Goal: Task Accomplishment & Management: Manage account settings

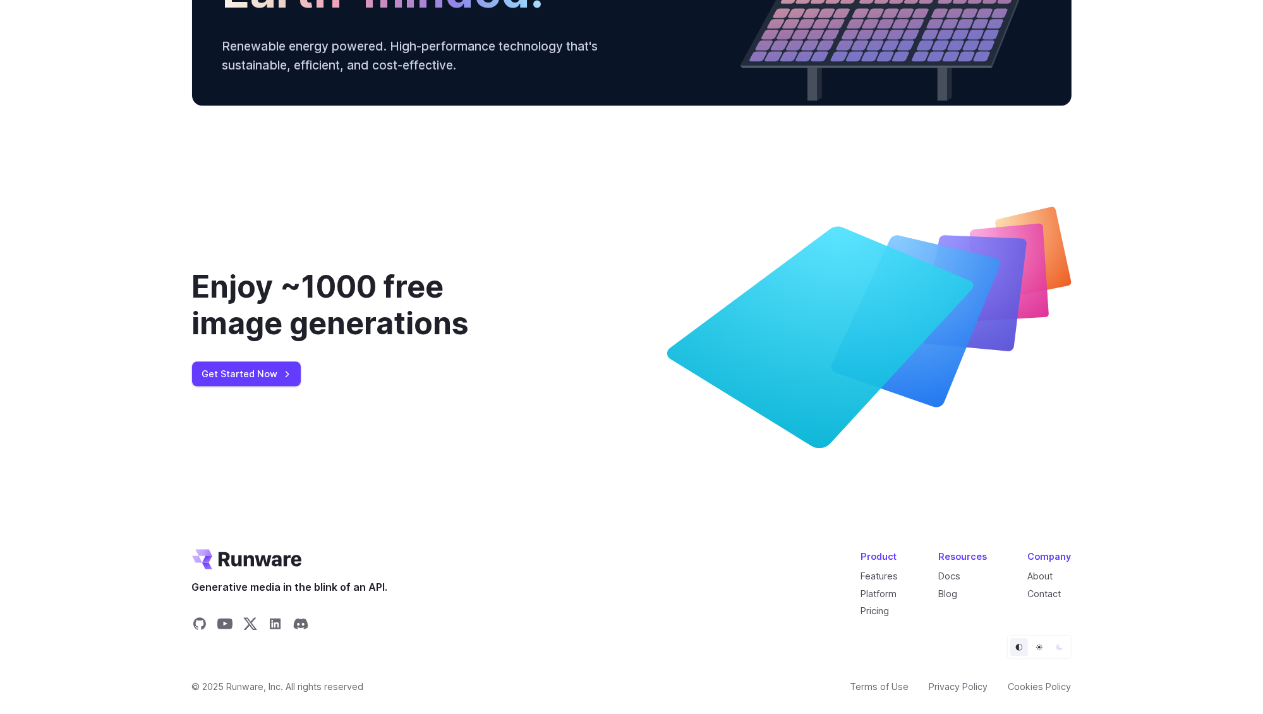
scroll to position [4624, 0]
click at [883, 611] on link "Pricing" at bounding box center [875, 610] width 28 height 11
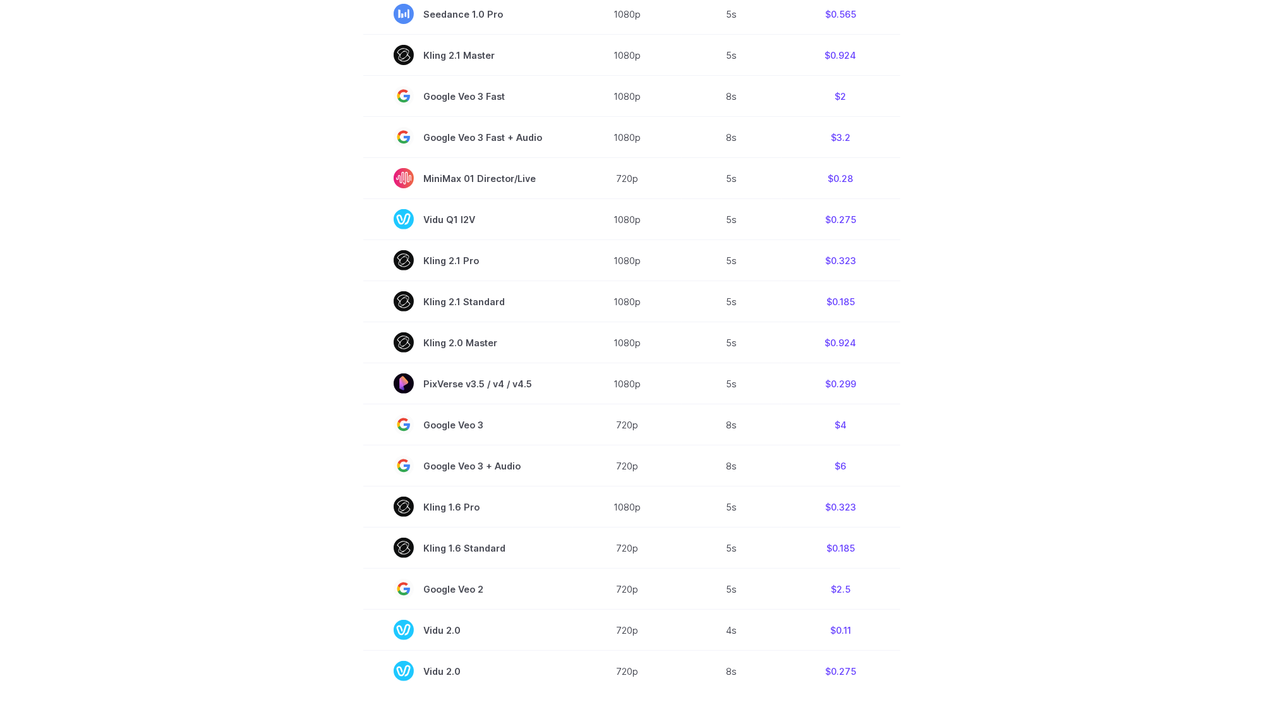
scroll to position [569, 0]
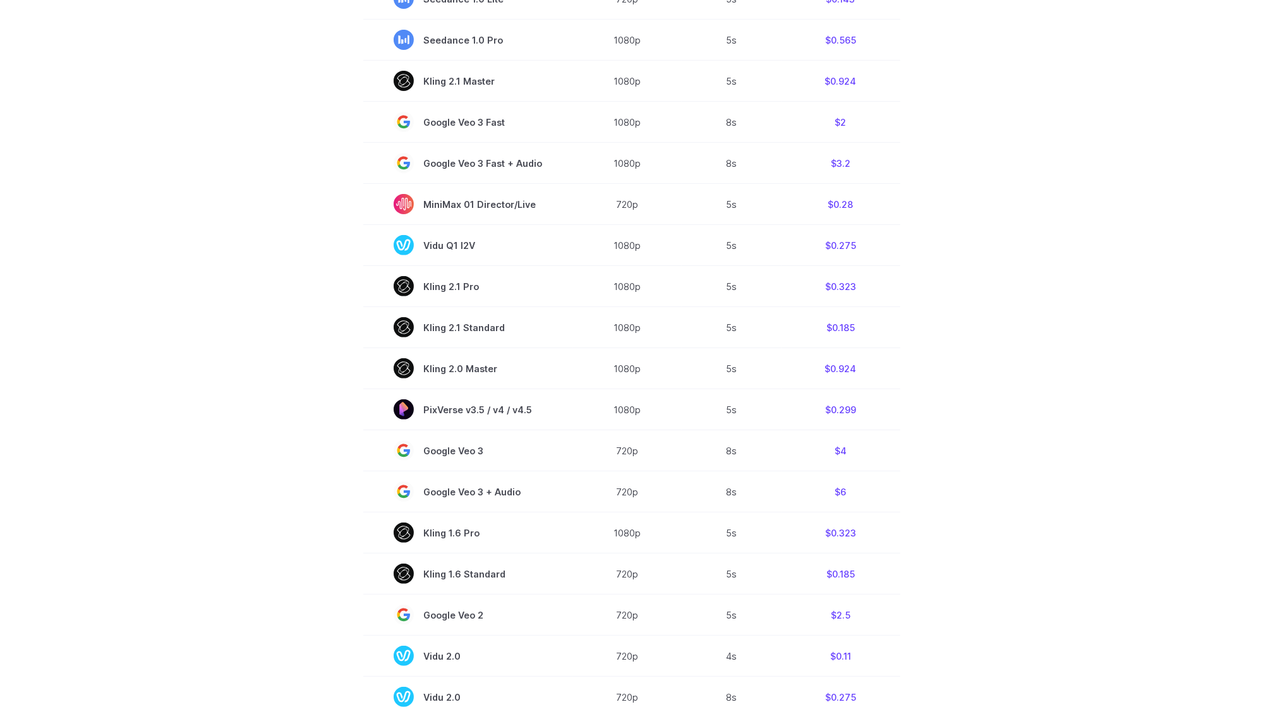
click at [217, 593] on section "Model Resolution Duration Price / Video MiniMax Hailuo 02 768p 10s $0.56 MiniMa…" at bounding box center [631, 288] width 879 height 857
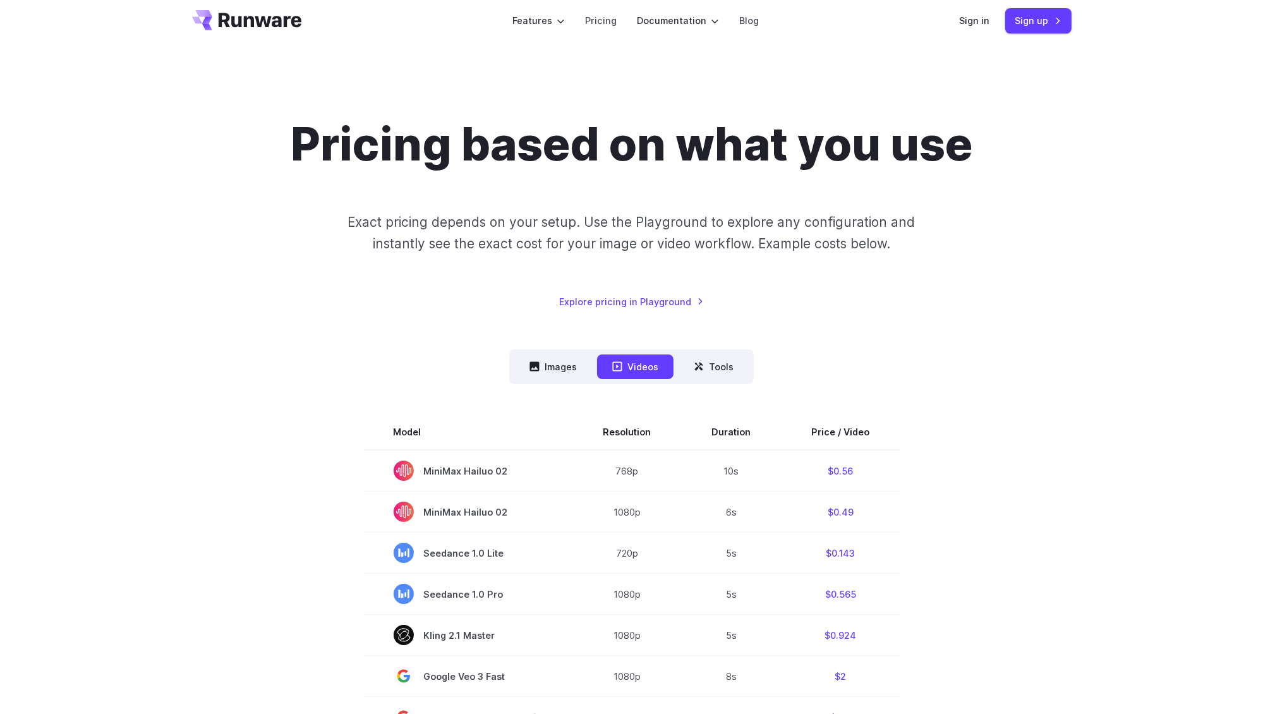
scroll to position [0, 0]
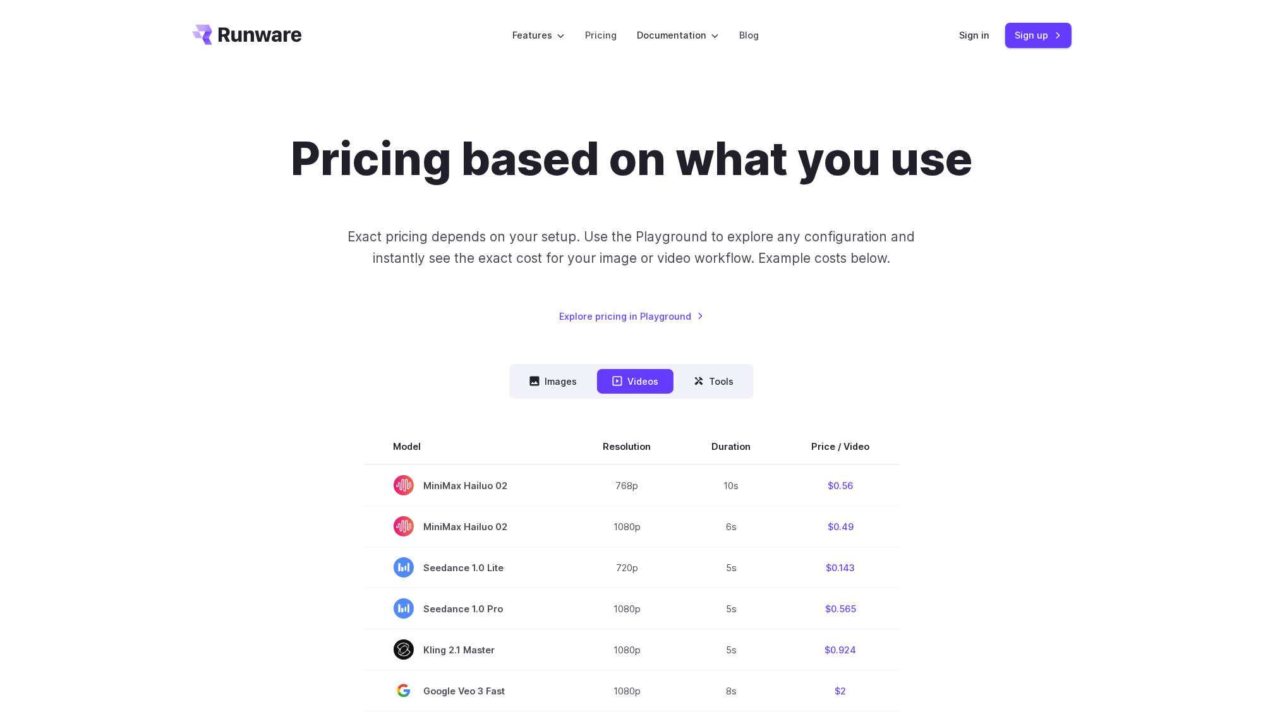
click at [644, 318] on link "Explore pricing in Playground" at bounding box center [631, 316] width 145 height 15
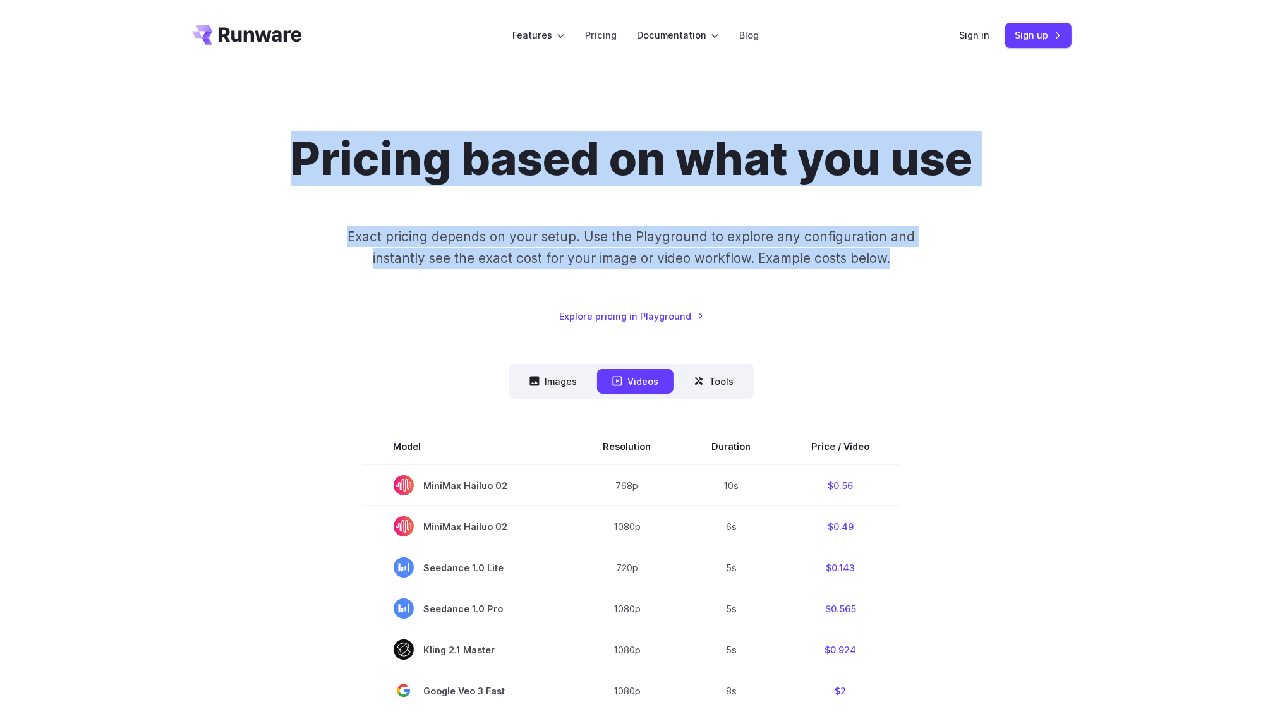
drag, startPoint x: 898, startPoint y: 260, endPoint x: 294, endPoint y: 148, distance: 614.2
click at [294, 148] on div "Pricing based on what you use Exact pricing depends on your setup. Use the Play…" at bounding box center [631, 227] width 879 height 192
copy div "Pricing based on what you use Exact pricing depends on your setup. Use the Play…"
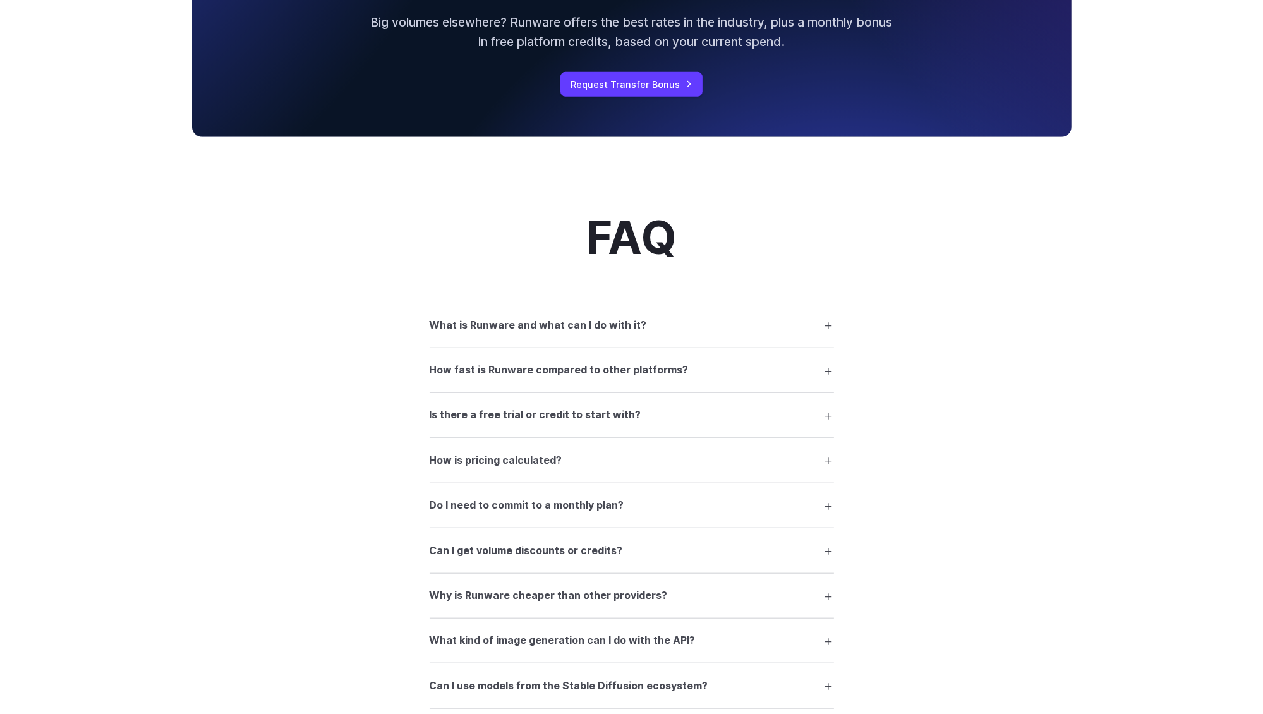
scroll to position [1579, 0]
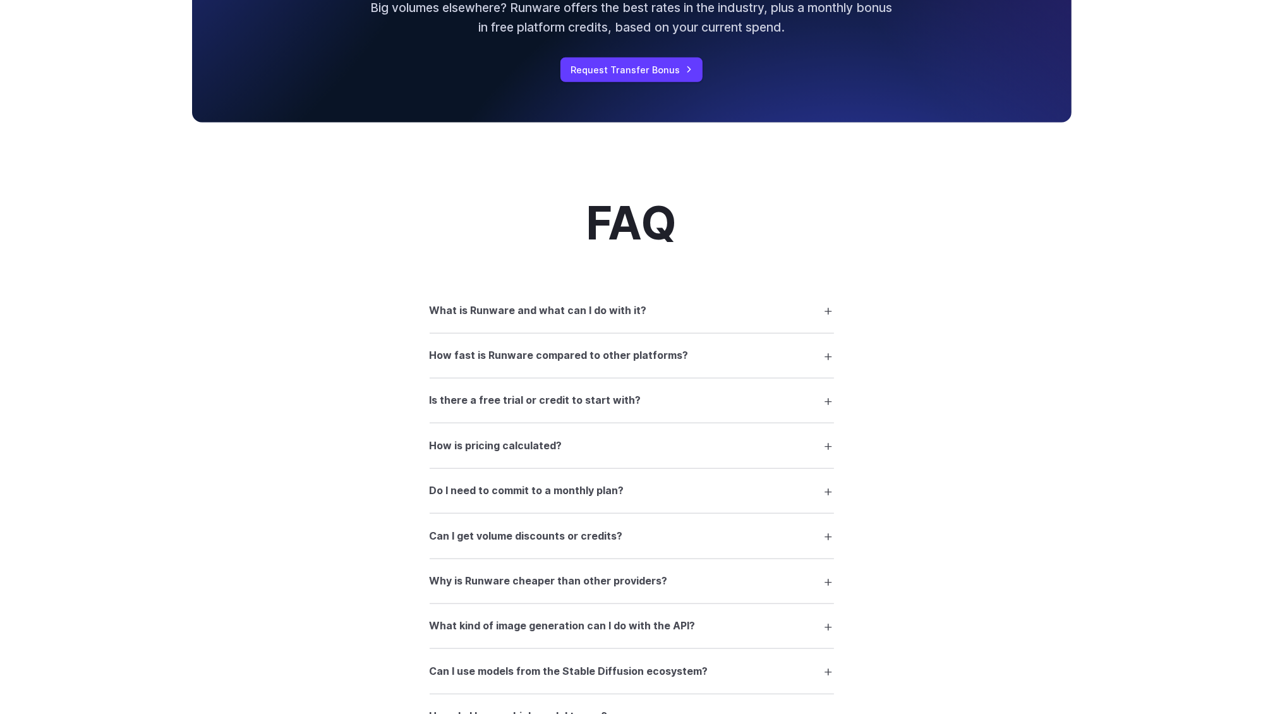
click at [826, 457] on summary "How is pricing calculated?" at bounding box center [632, 445] width 404 height 24
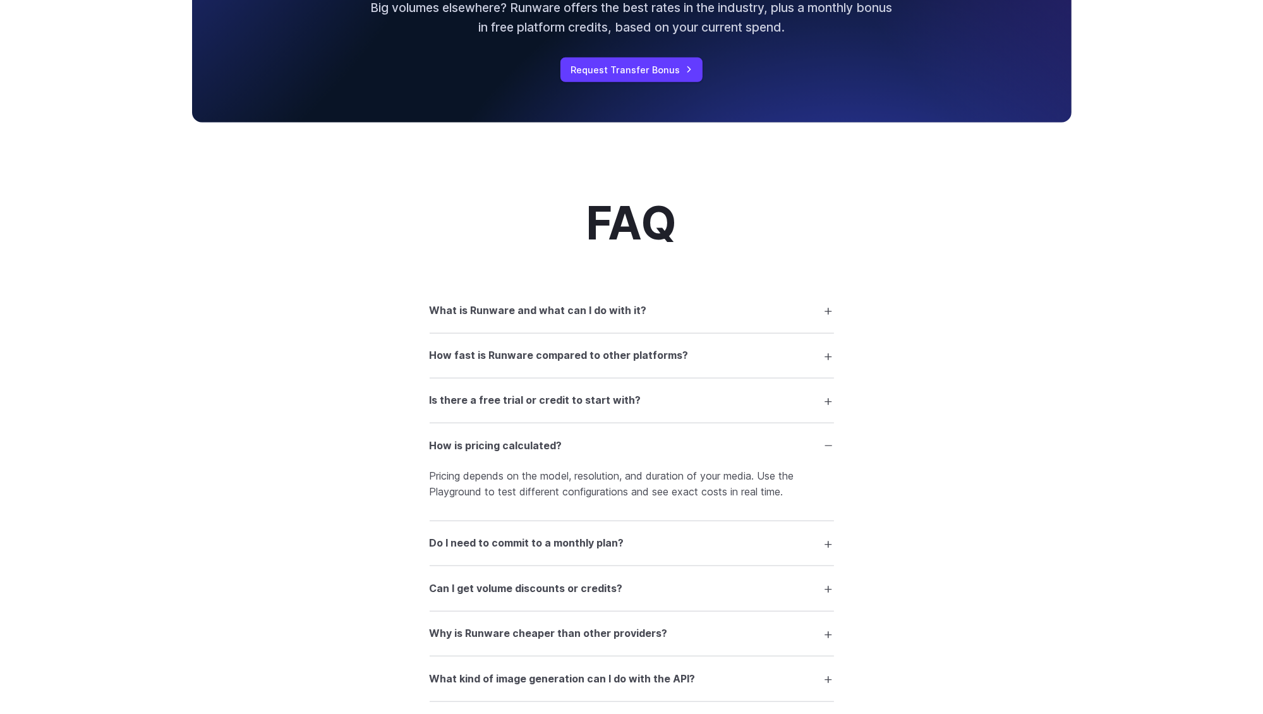
click at [824, 555] on summary "Do I need to commit to a monthly plan?" at bounding box center [632, 543] width 404 height 24
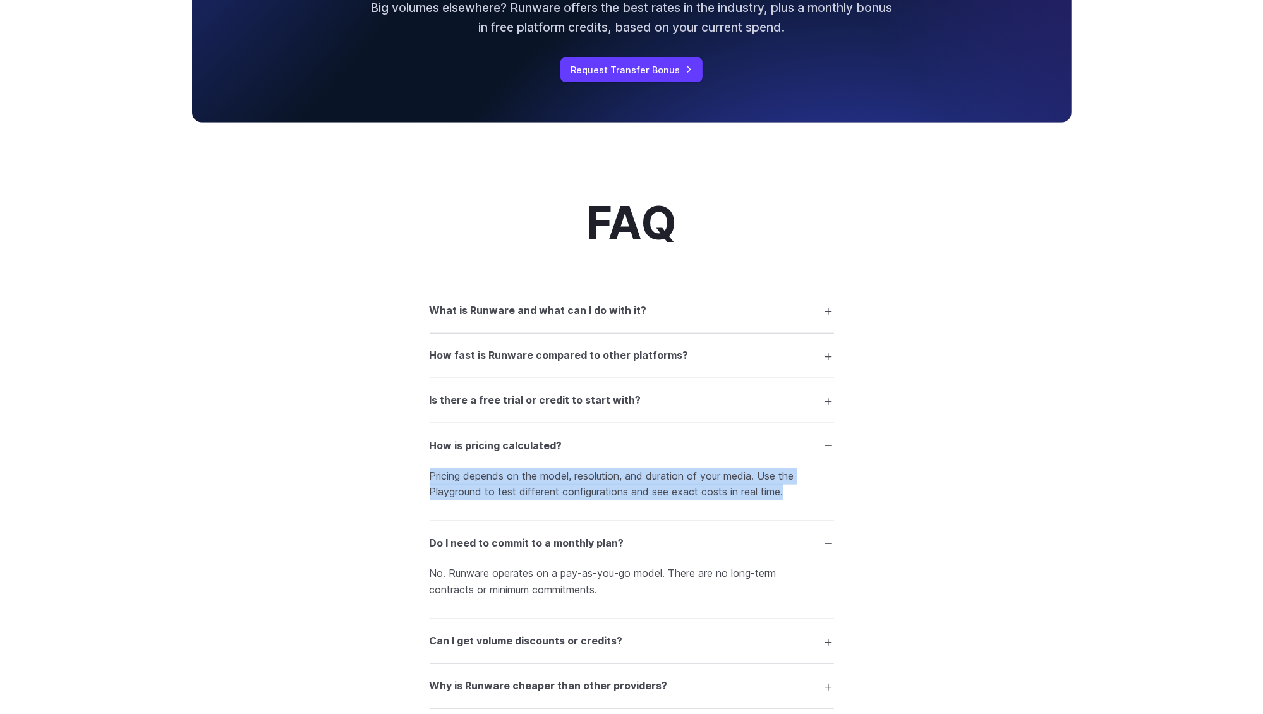
drag, startPoint x: 798, startPoint y: 505, endPoint x: 437, endPoint y: 455, distance: 364.7
click at [431, 454] on details "How is pricing calculated? Pricing depends on the model, resolution, and durati…" at bounding box center [632, 472] width 404 height 98
copy p "Pricing depends on the model, resolution, and duration of your media. Use the P…"
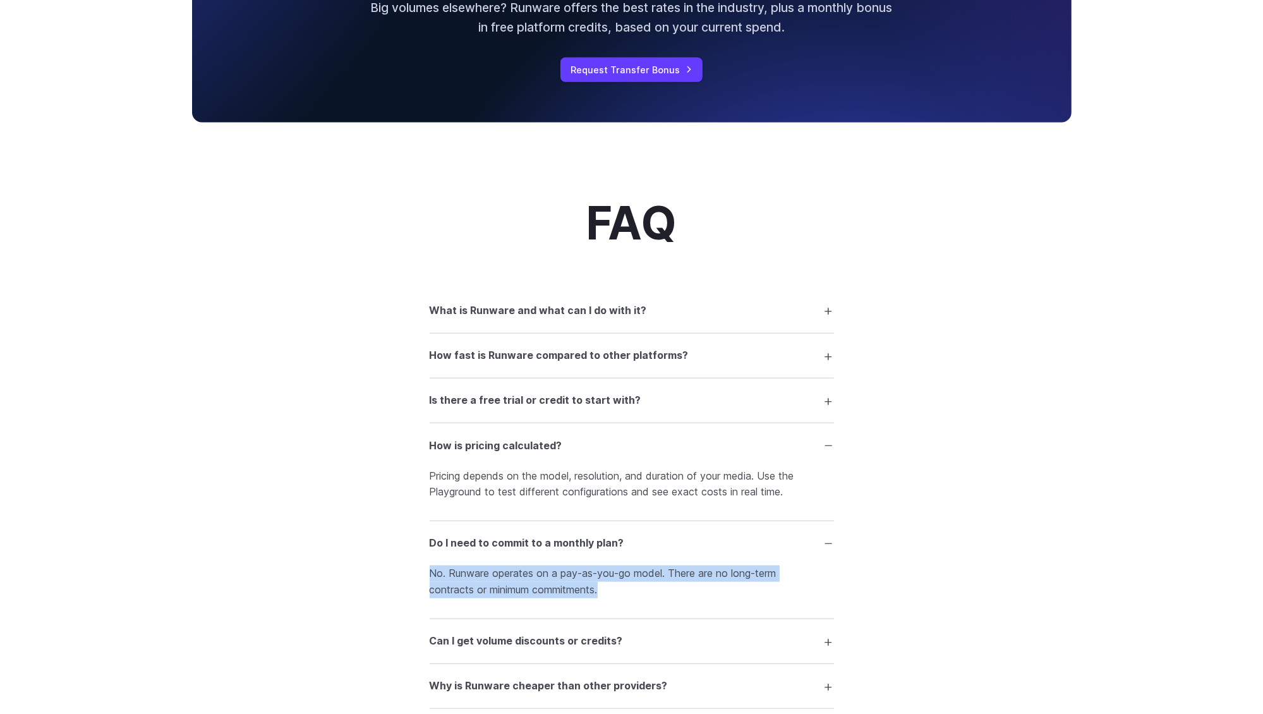
drag, startPoint x: 613, startPoint y: 608, endPoint x: 422, endPoint y: 585, distance: 192.8
copy p "No. Runware operates on a pay-as-you-go model. There are no long-term contracts…"
click at [825, 411] on summary "Is there a free trial or credit to start with?" at bounding box center [632, 401] width 404 height 24
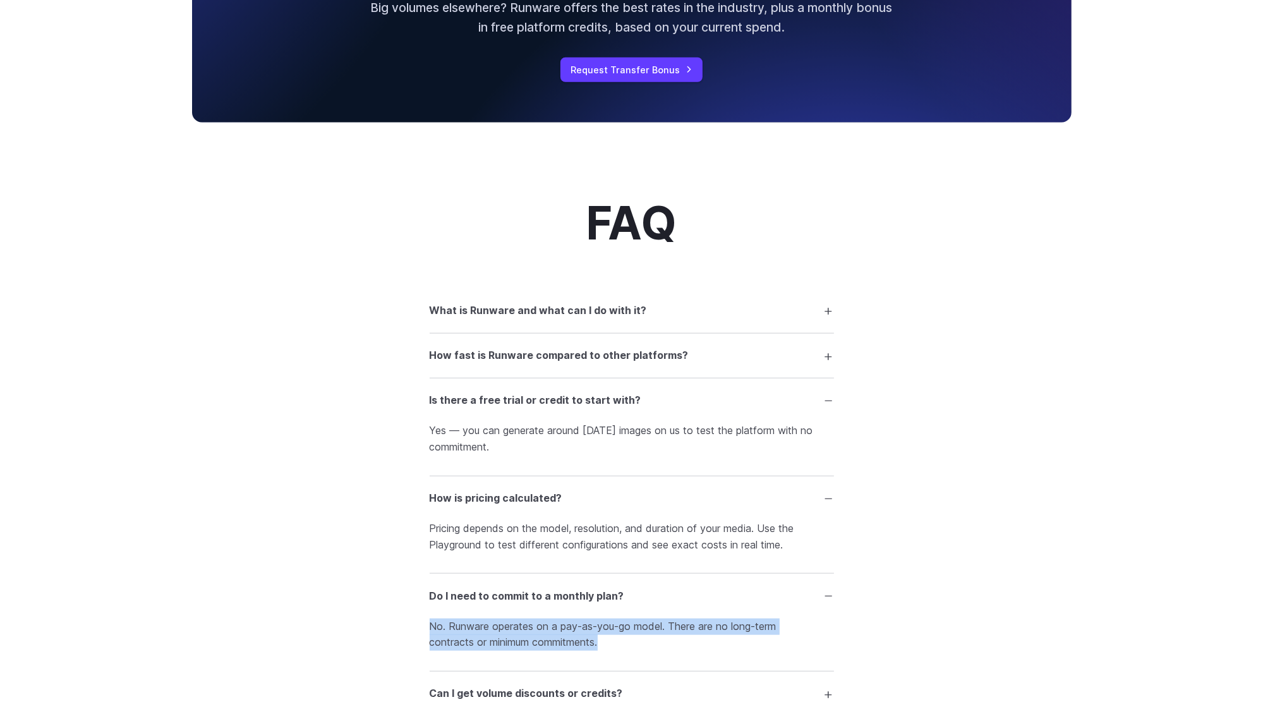
click at [828, 363] on summary "How fast is Runware compared to other platforms?" at bounding box center [632, 356] width 404 height 24
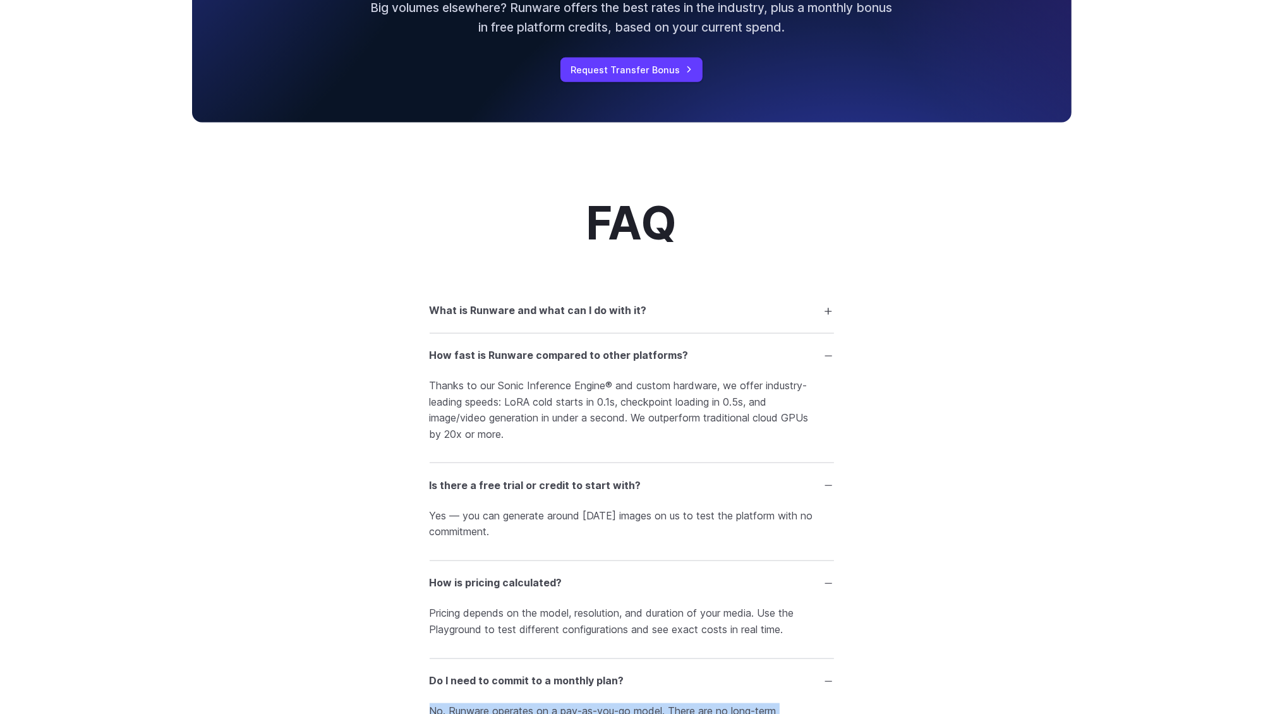
click at [829, 320] on summary "What is Runware and what can I do with it?" at bounding box center [632, 310] width 404 height 24
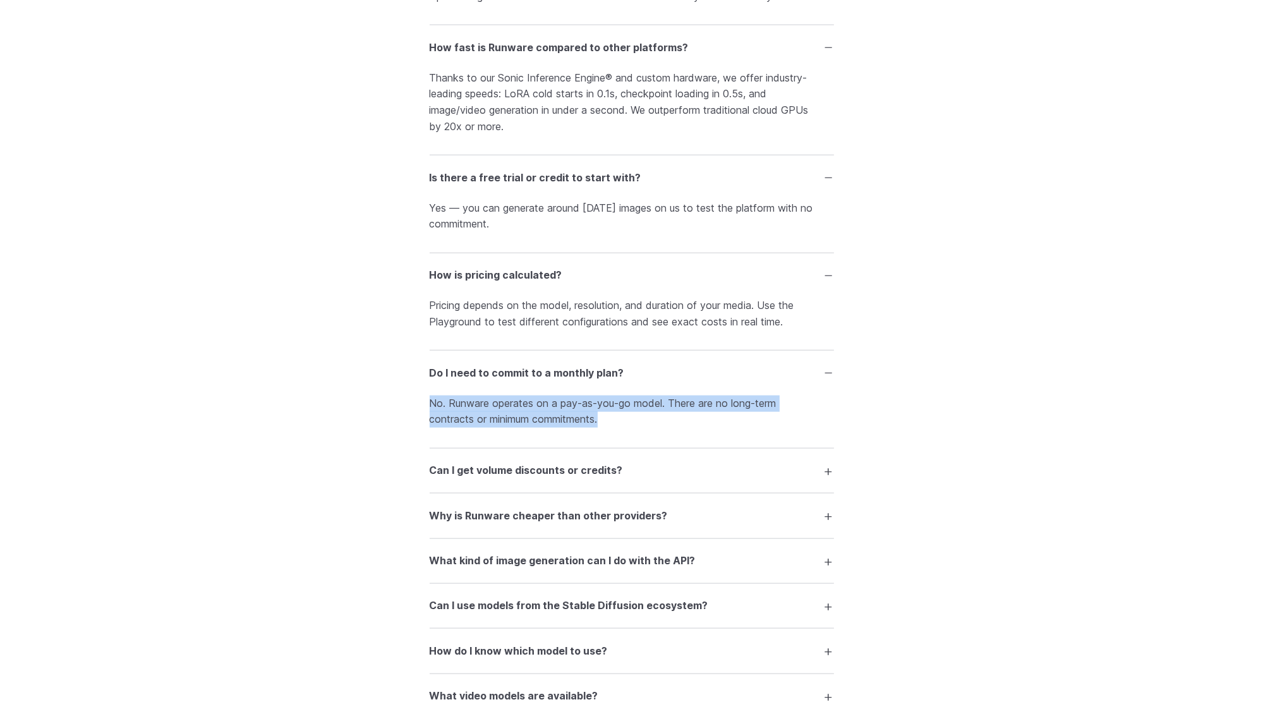
scroll to position [1958, 0]
click at [829, 478] on summary "Can I get volume discounts or credits?" at bounding box center [632, 468] width 404 height 24
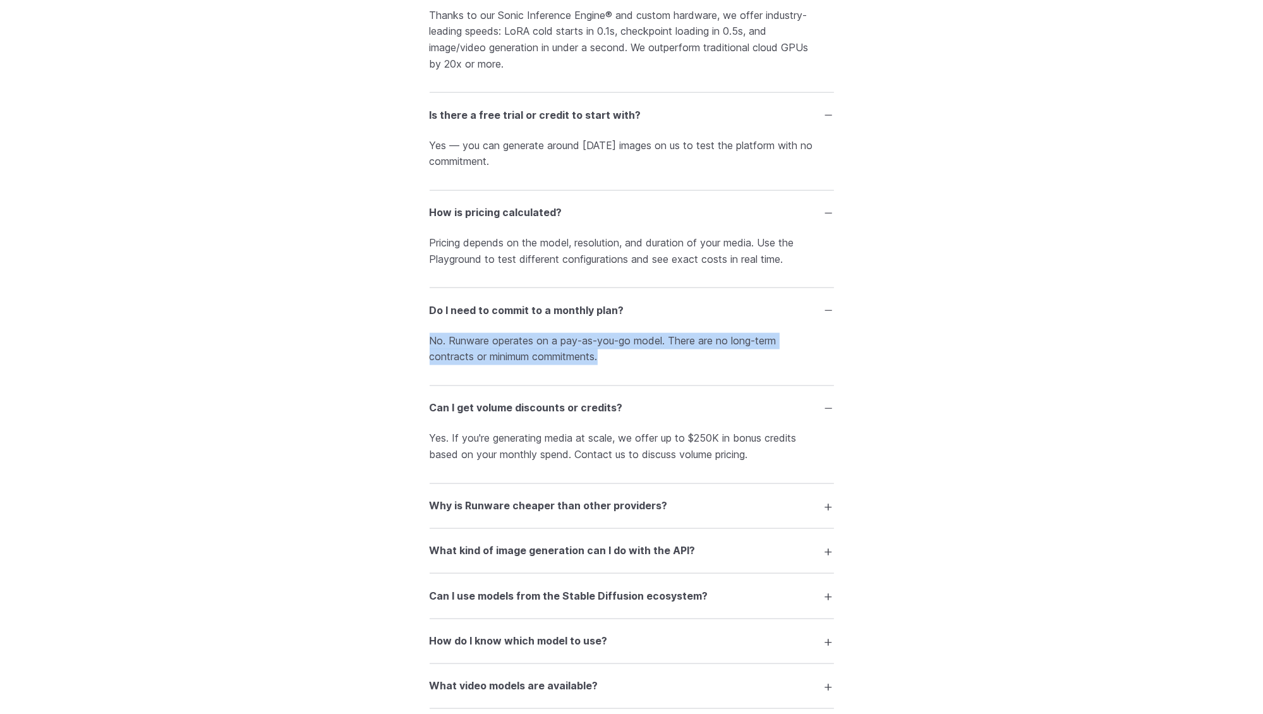
scroll to position [2022, 0]
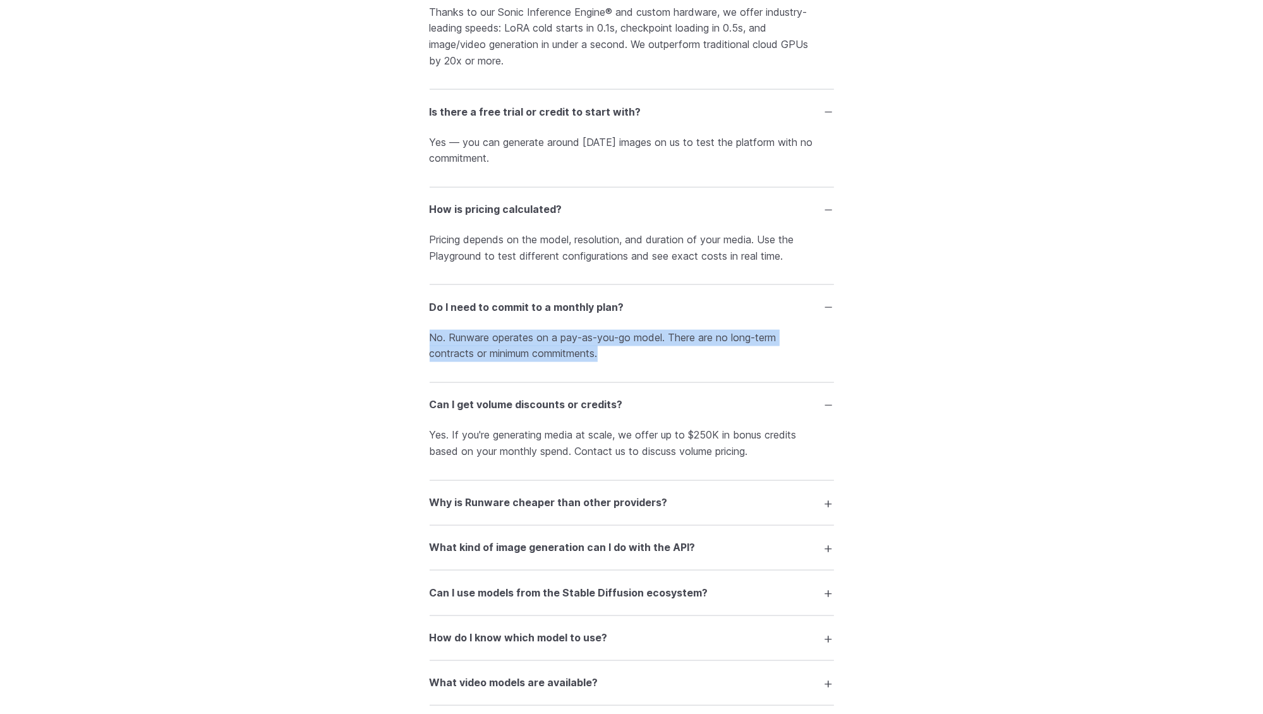
click at [831, 515] on summary "Why is Runware cheaper than other providers?" at bounding box center [632, 503] width 404 height 24
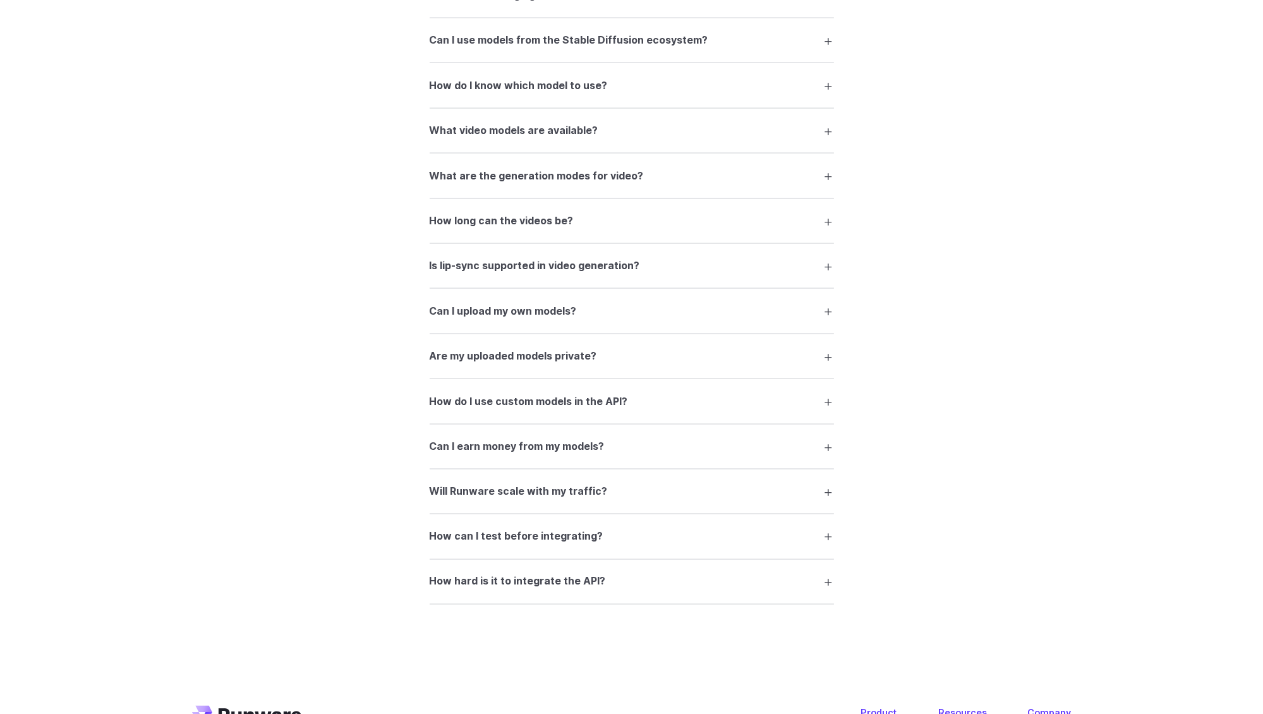
scroll to position [2653, 0]
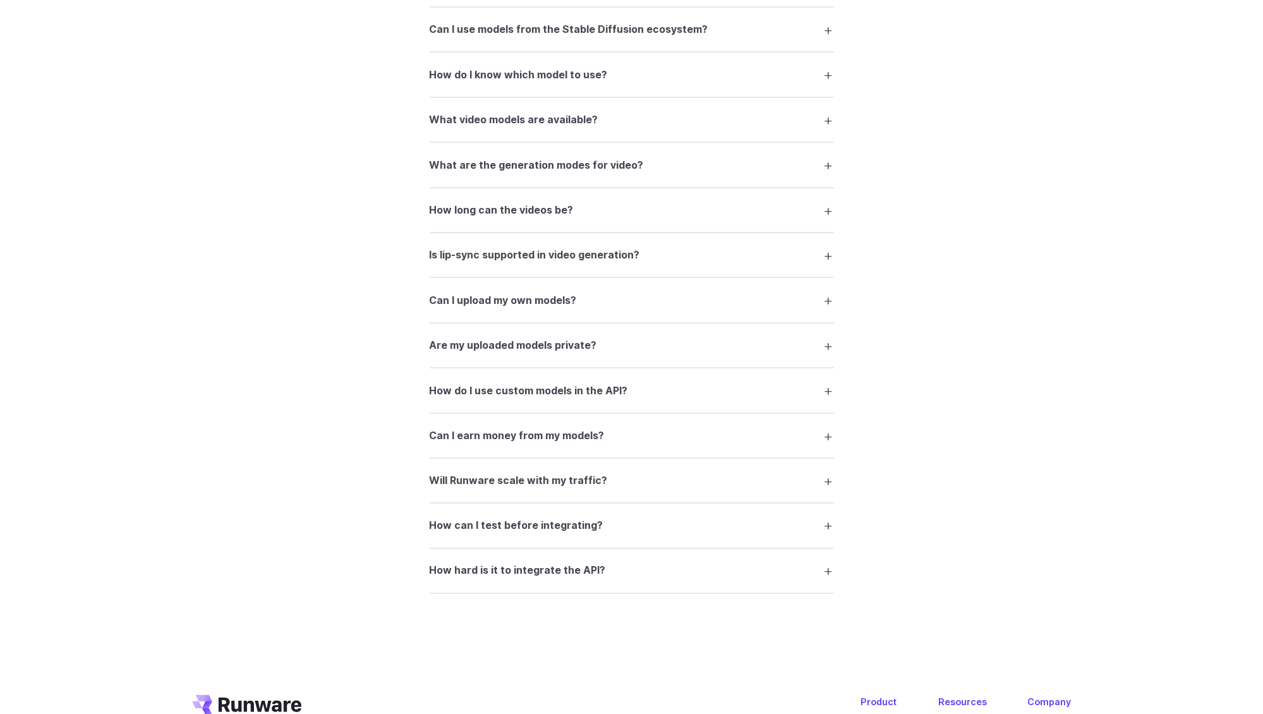
drag, startPoint x: 660, startPoint y: 658, endPoint x: 393, endPoint y: 425, distance: 354.6
drag, startPoint x: 357, startPoint y: 430, endPoint x: 710, endPoint y: 598, distance: 391.1
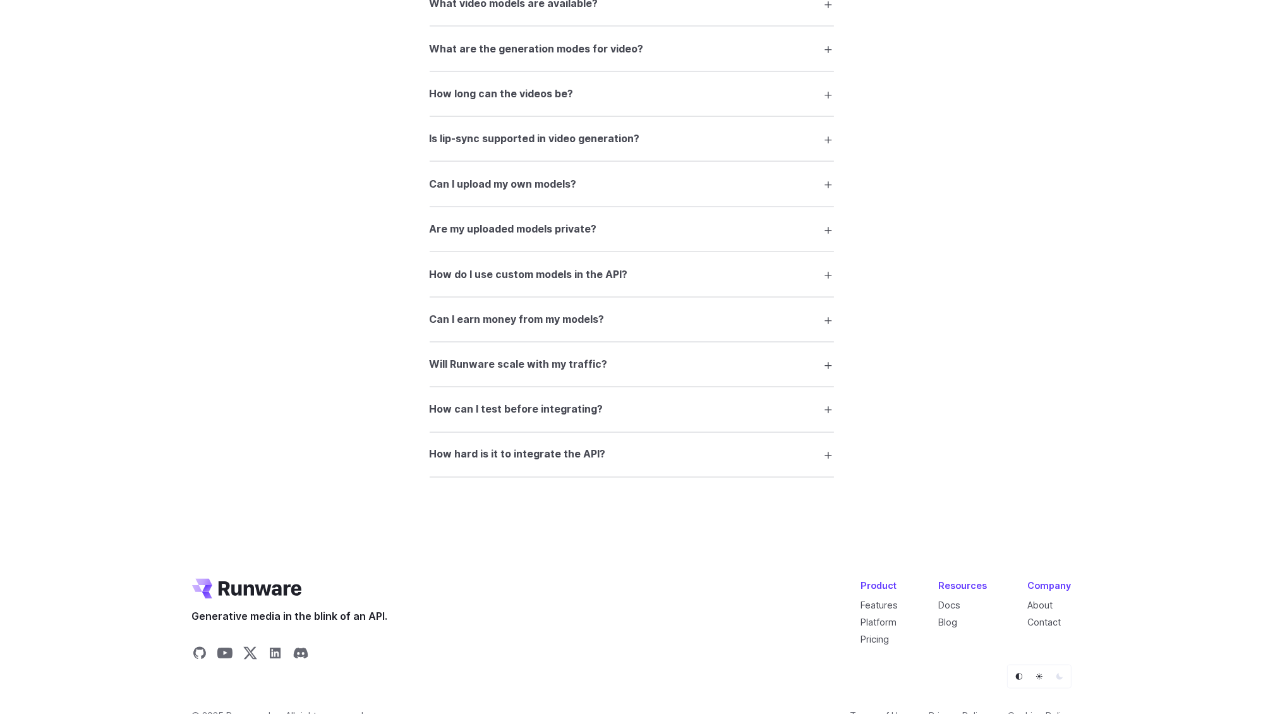
scroll to position [2817, 0]
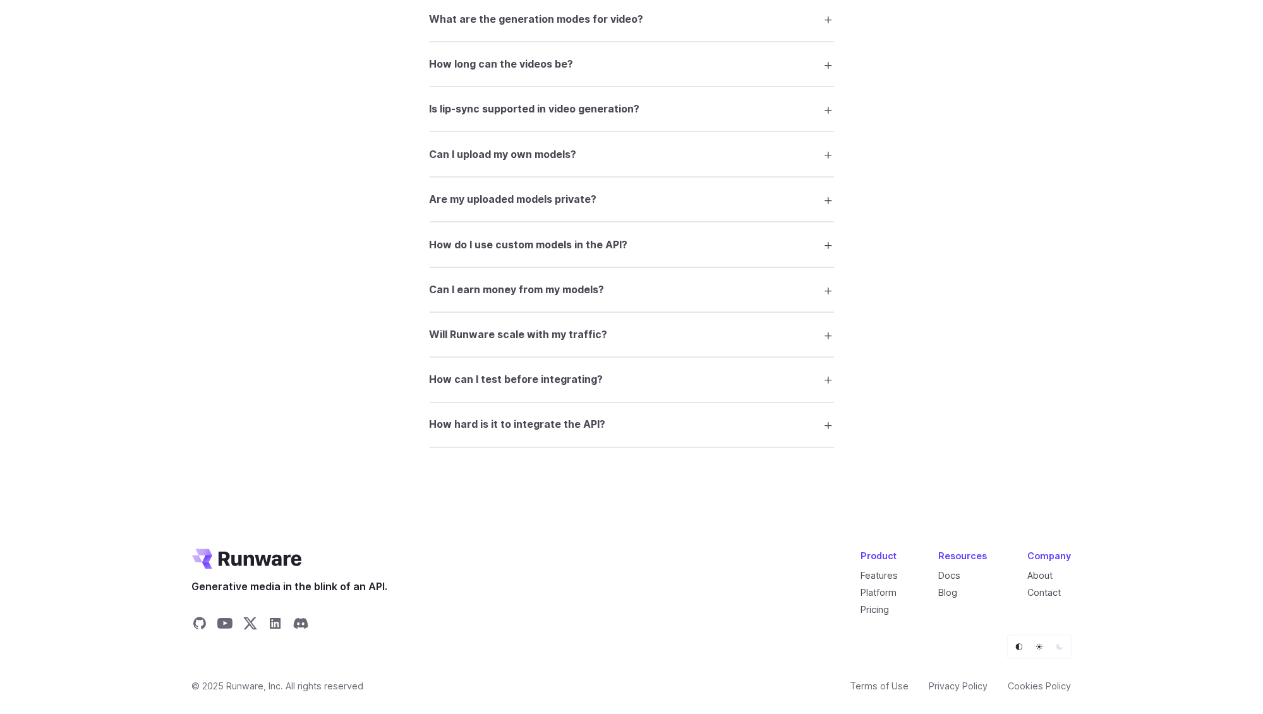
click at [874, 550] on div "Product" at bounding box center [879, 556] width 37 height 15
click at [258, 559] on icon "Go to /" at bounding box center [260, 559] width 83 height 15
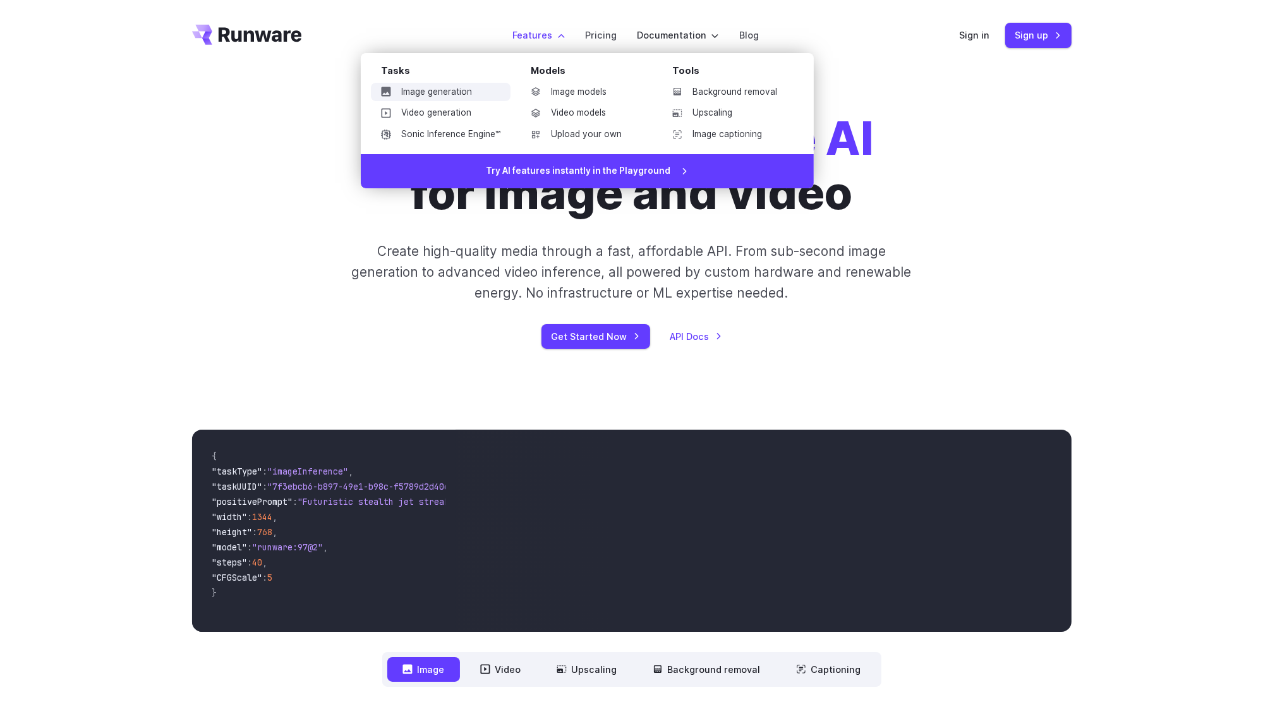
click at [420, 92] on link "Image generation" at bounding box center [441, 92] width 140 height 19
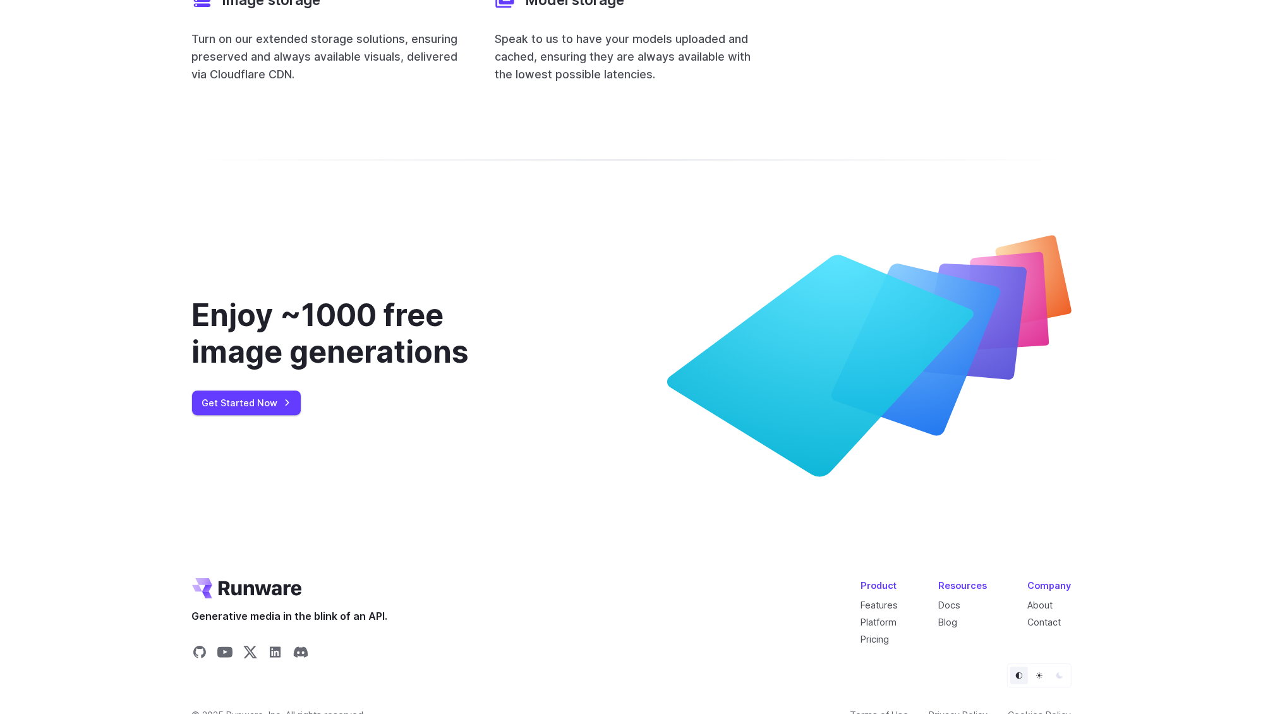
scroll to position [5007, 0]
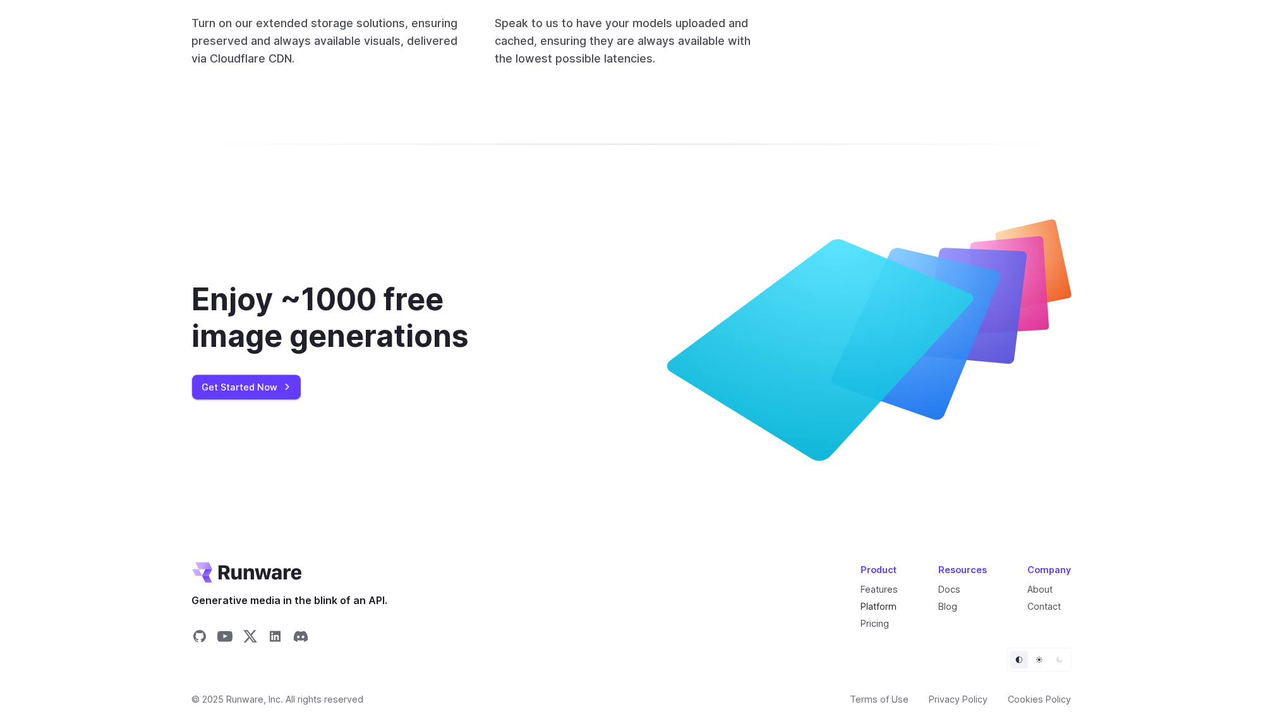
click at [894, 601] on link "Platform" at bounding box center [879, 606] width 36 height 11
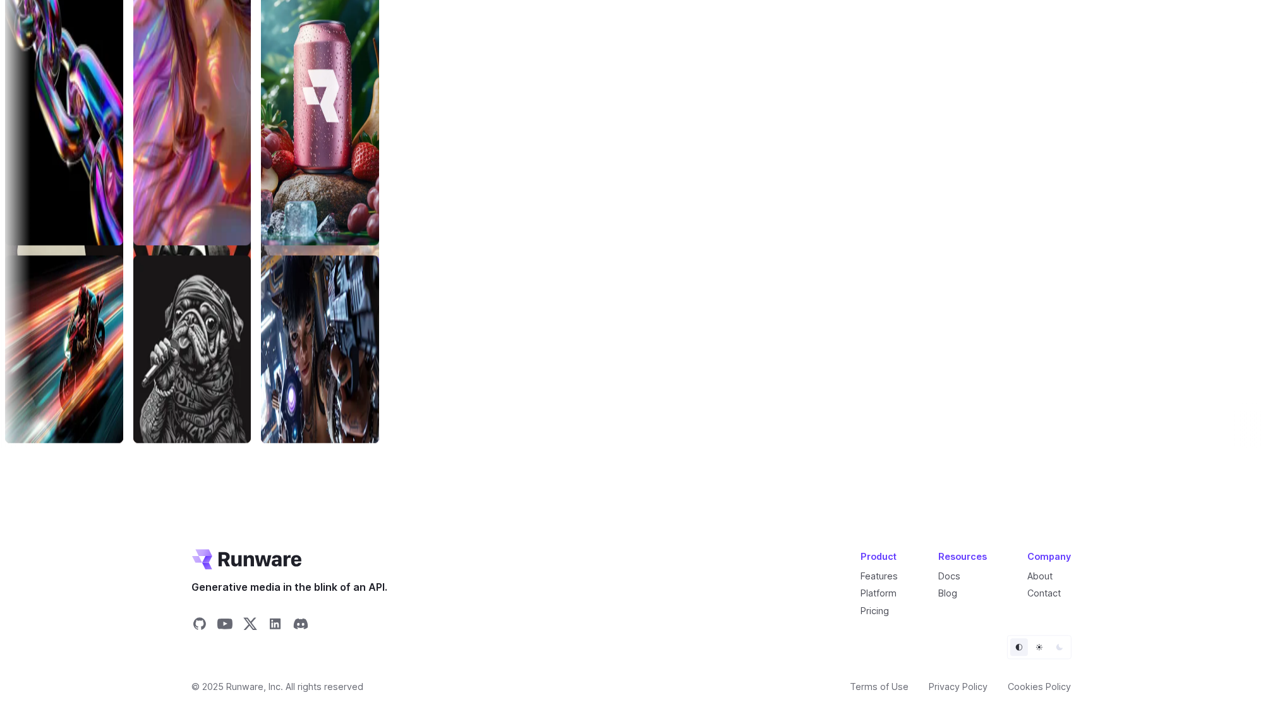
scroll to position [4142, 0]
click at [958, 572] on link "Docs" at bounding box center [950, 575] width 22 height 11
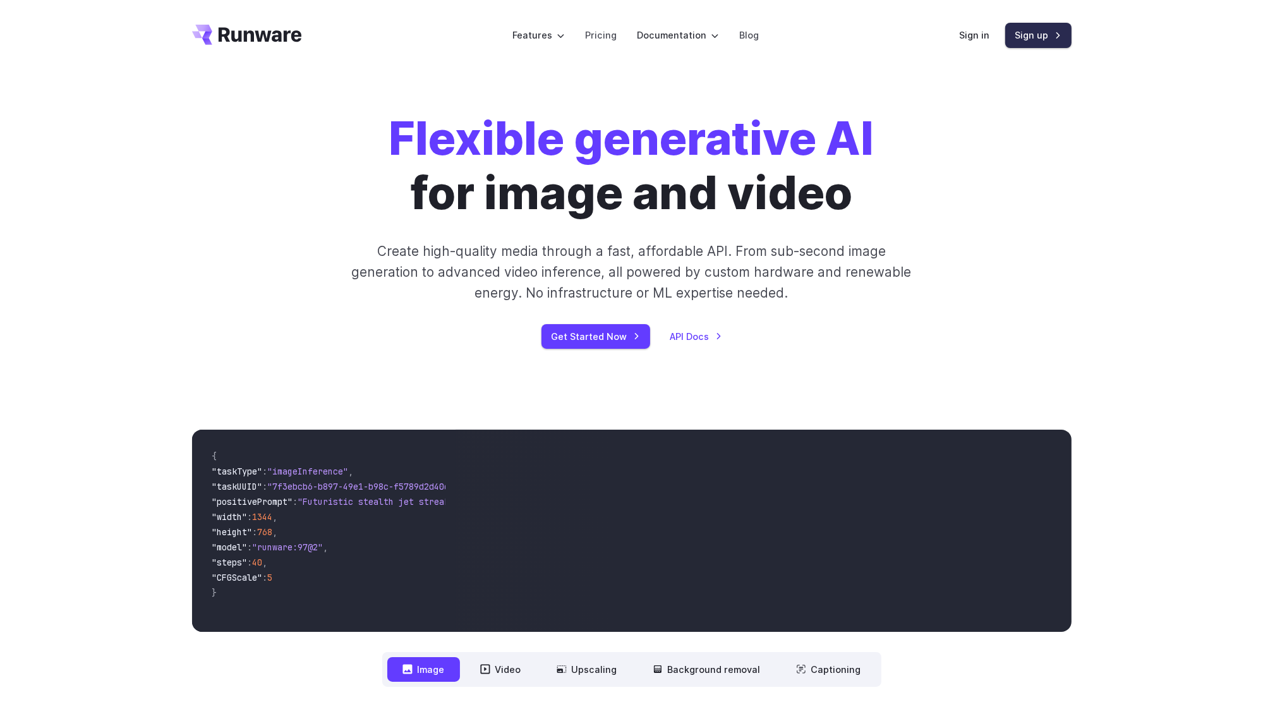
click at [1056, 44] on link "Sign up" at bounding box center [1038, 35] width 66 height 25
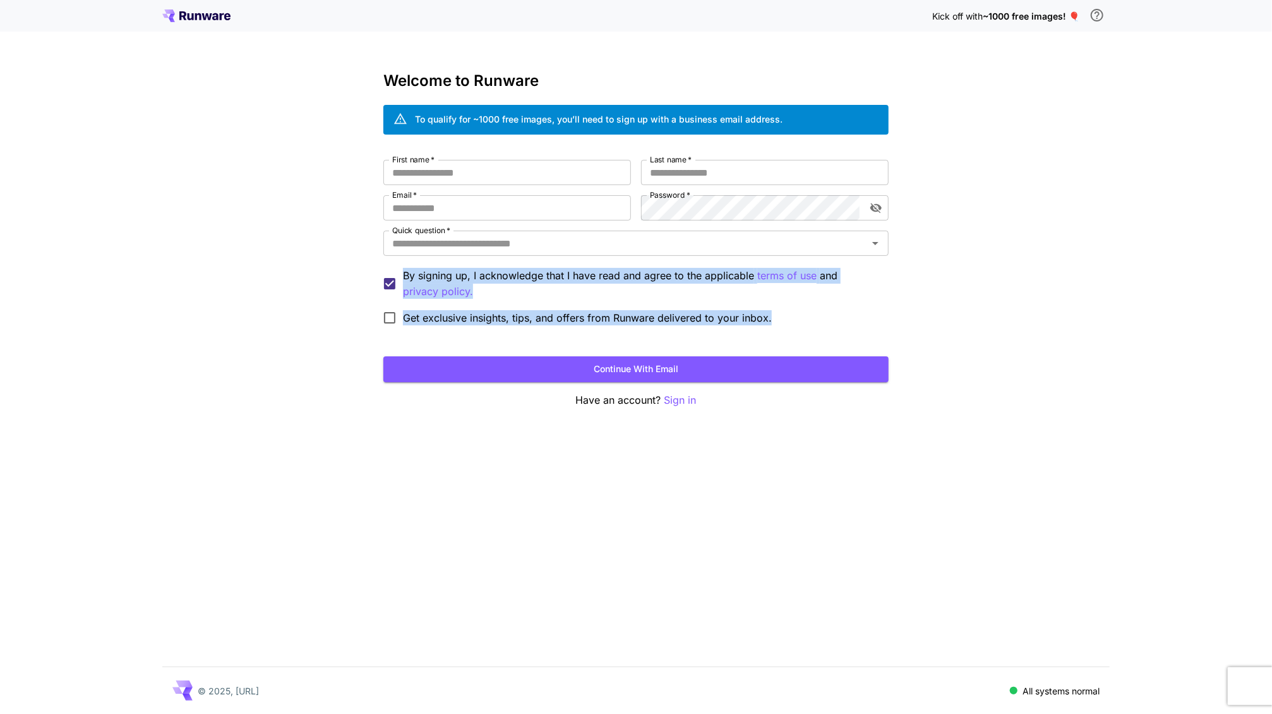
drag, startPoint x: 794, startPoint y: 324, endPoint x: 409, endPoint y: 275, distance: 387.9
click at [406, 274] on div "First name   * First name   * Last name   * Last name   * Email   * Email   * P…" at bounding box center [635, 245] width 505 height 171
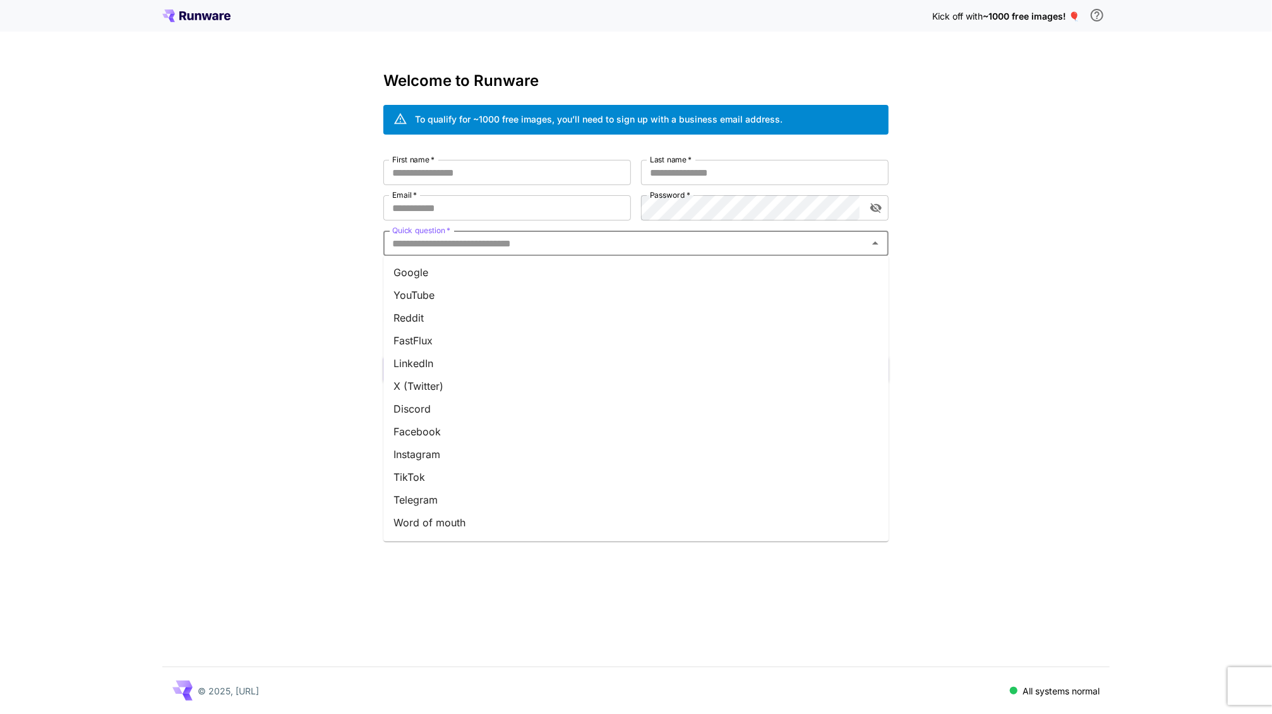
click at [564, 240] on input "Quick question   *" at bounding box center [625, 243] width 477 height 18
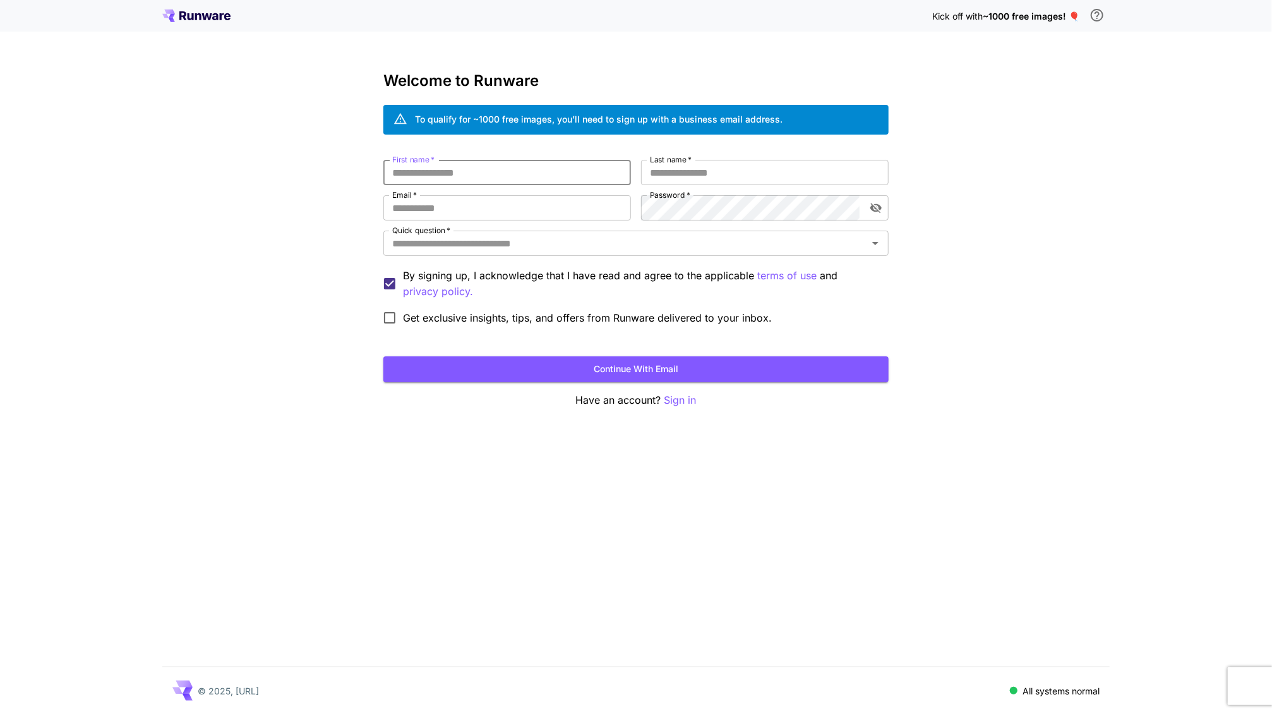
click at [504, 172] on input "First name   *" at bounding box center [507, 172] width 248 height 25
click at [472, 177] on input "First name   *" at bounding box center [507, 172] width 248 height 25
type input "*********"
type input "******"
type input "*"
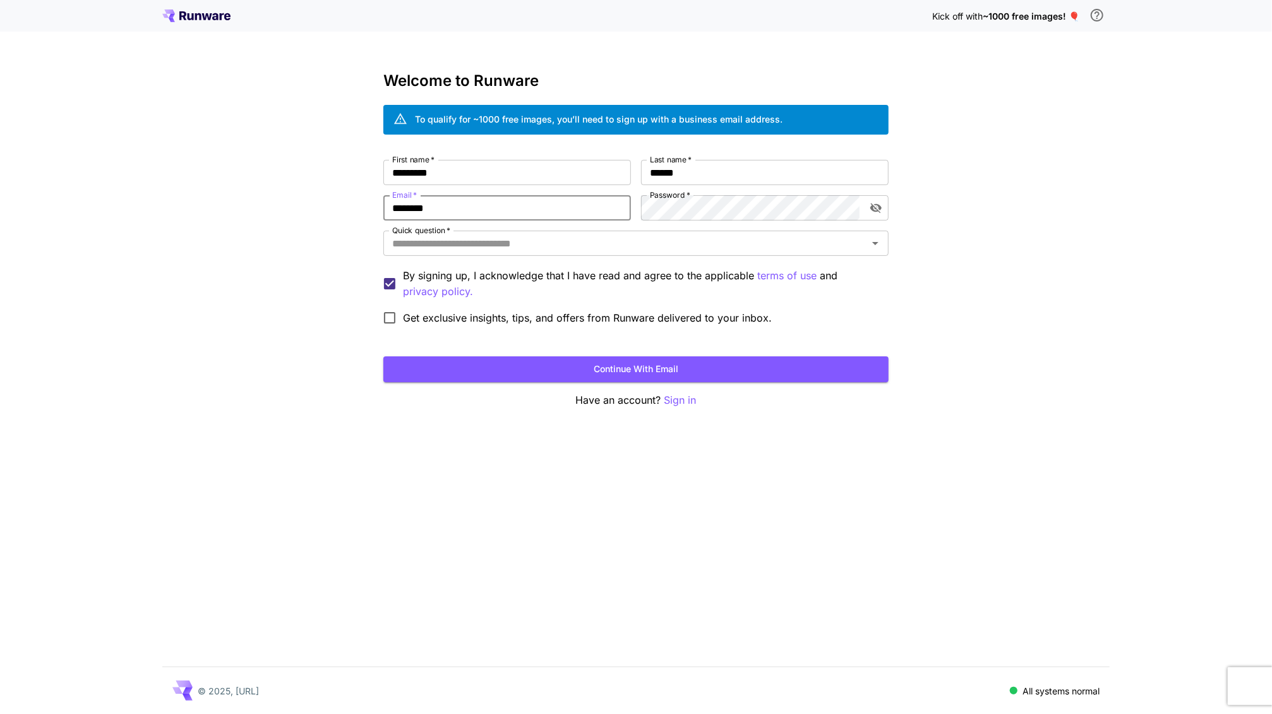
type input "**********"
click at [877, 209] on icon "toggle password visibility" at bounding box center [876, 208] width 11 height 10
click at [561, 208] on div "**********" at bounding box center [635, 245] width 505 height 171
click at [577, 244] on input "Quick question   *" at bounding box center [625, 243] width 477 height 18
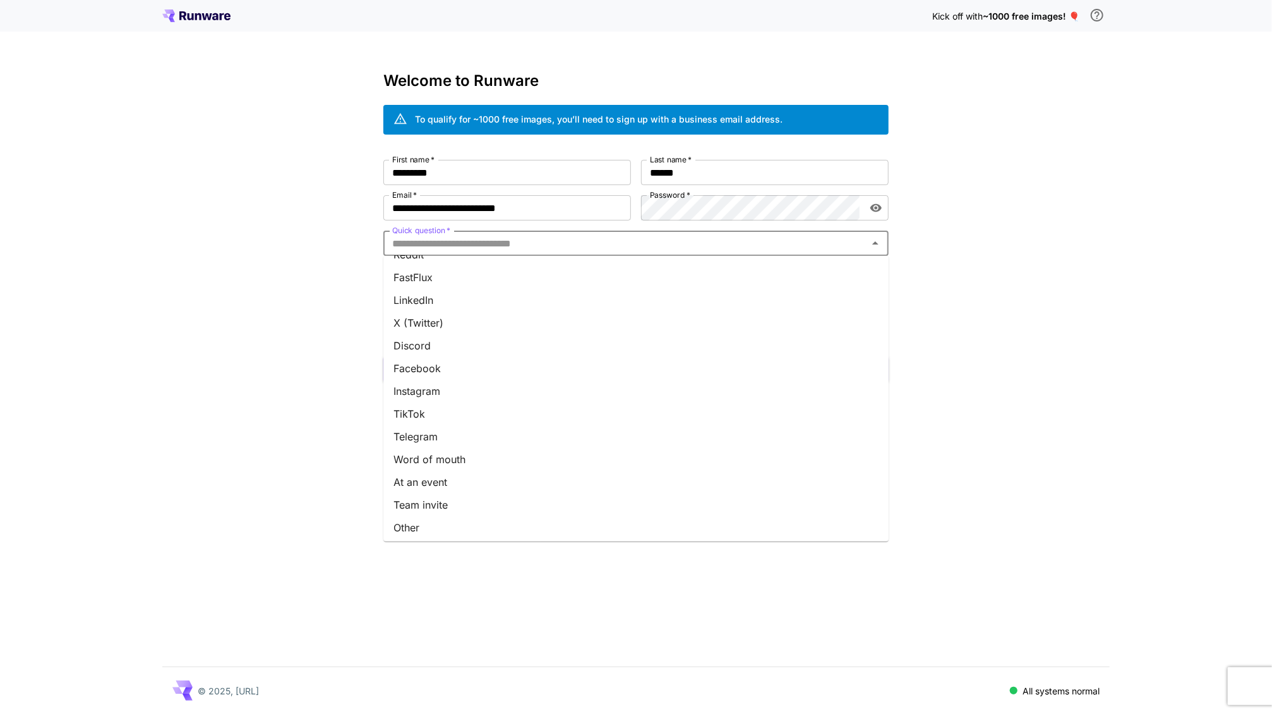
scroll to position [66, 0]
click at [529, 519] on li "Other" at bounding box center [635, 525] width 505 height 23
click at [608, 243] on input "*****" at bounding box center [617, 243] width 461 height 18
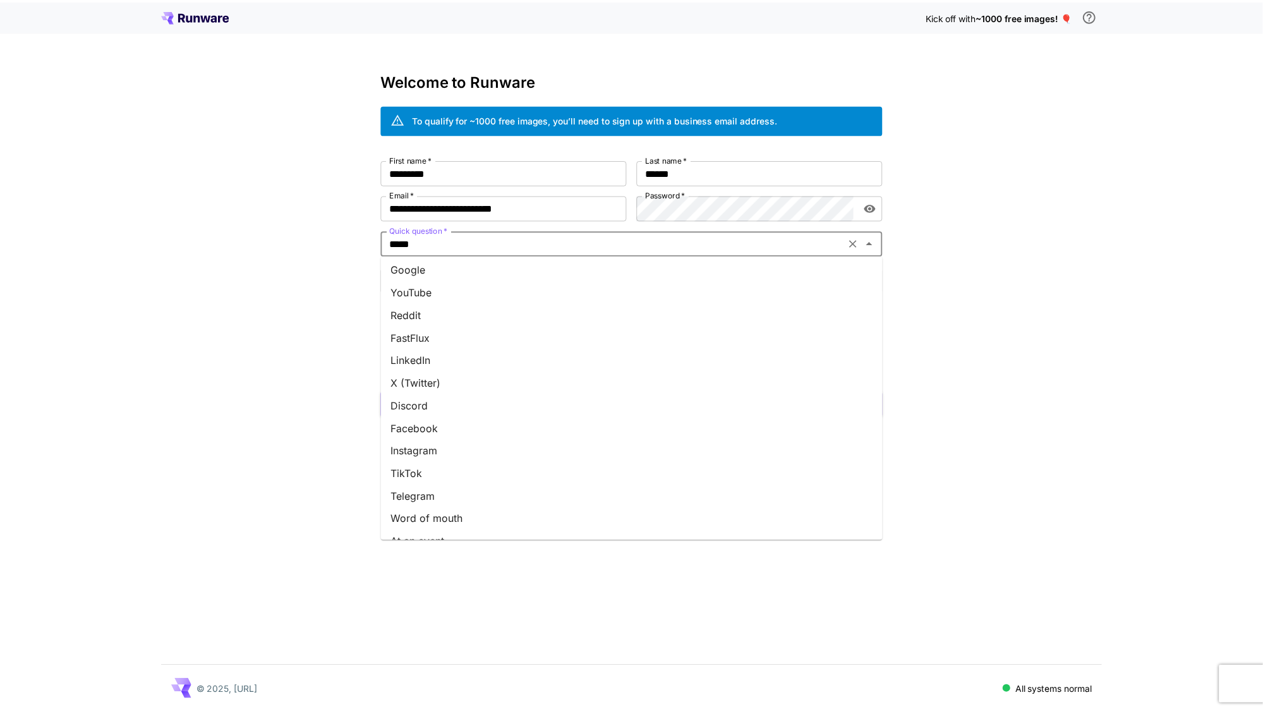
scroll to position [0, 0]
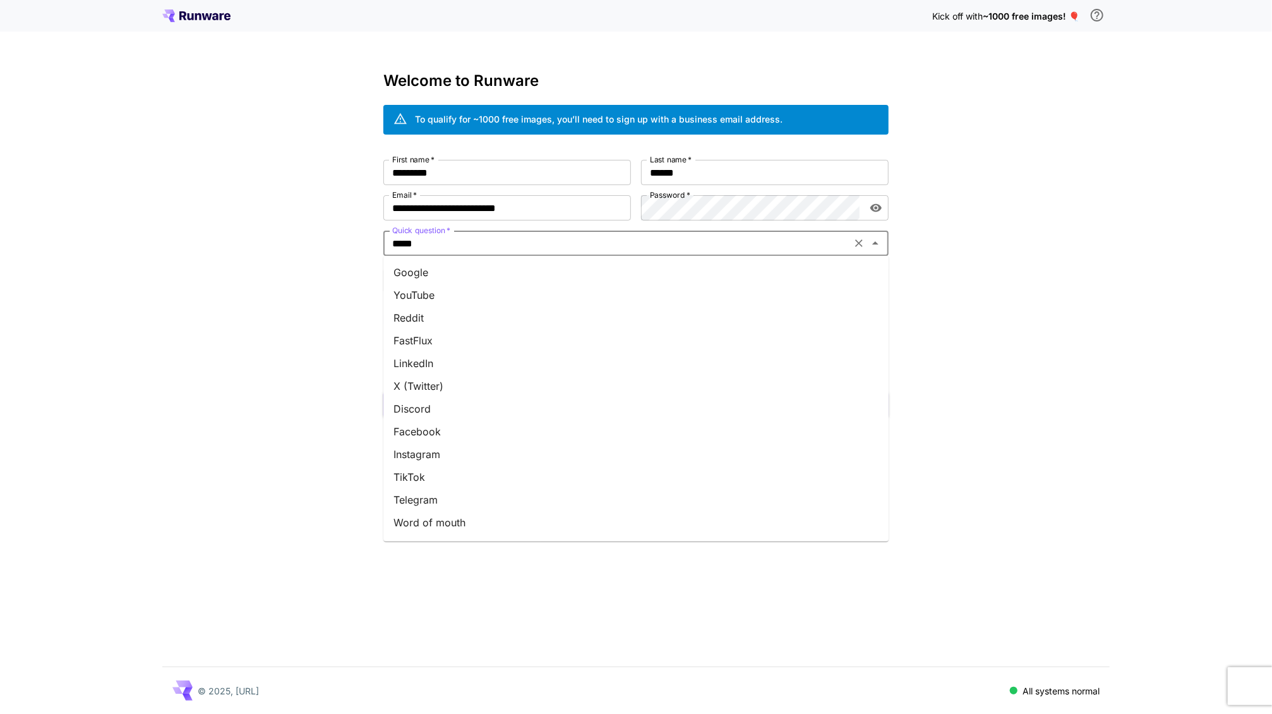
click at [493, 272] on li "Google" at bounding box center [635, 272] width 505 height 23
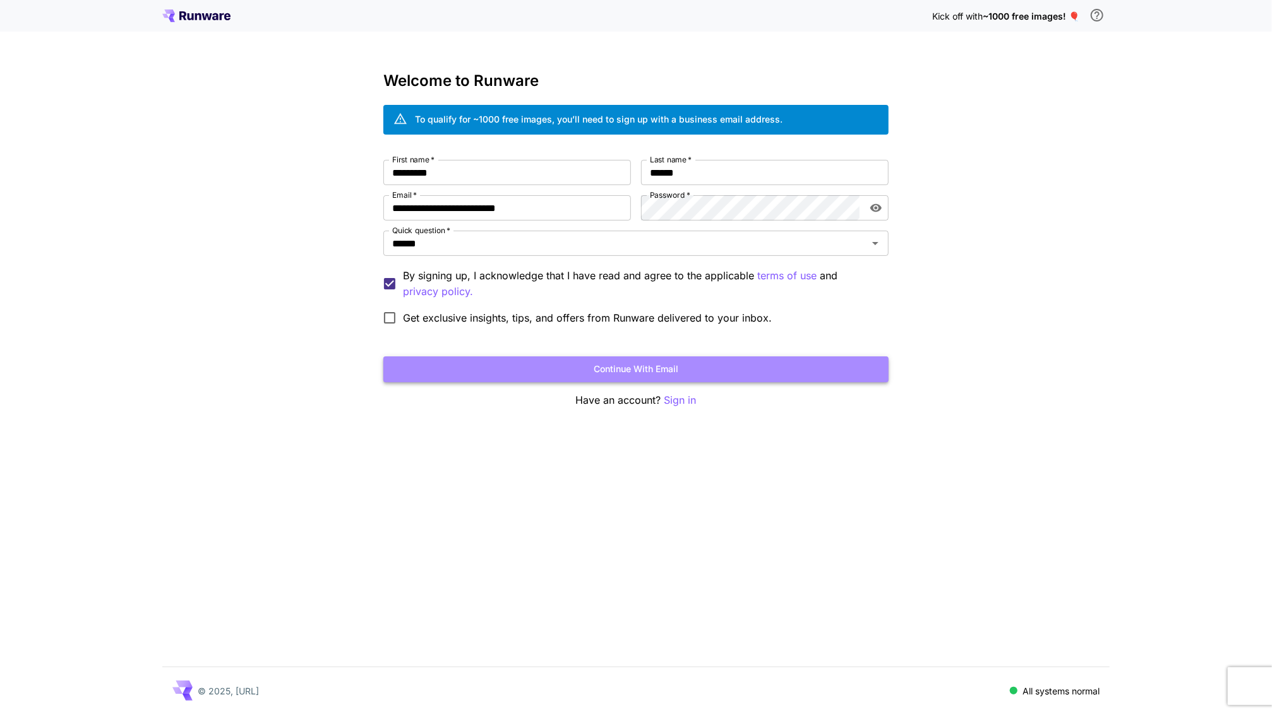
click at [731, 372] on button "Continue with email" at bounding box center [635, 369] width 505 height 26
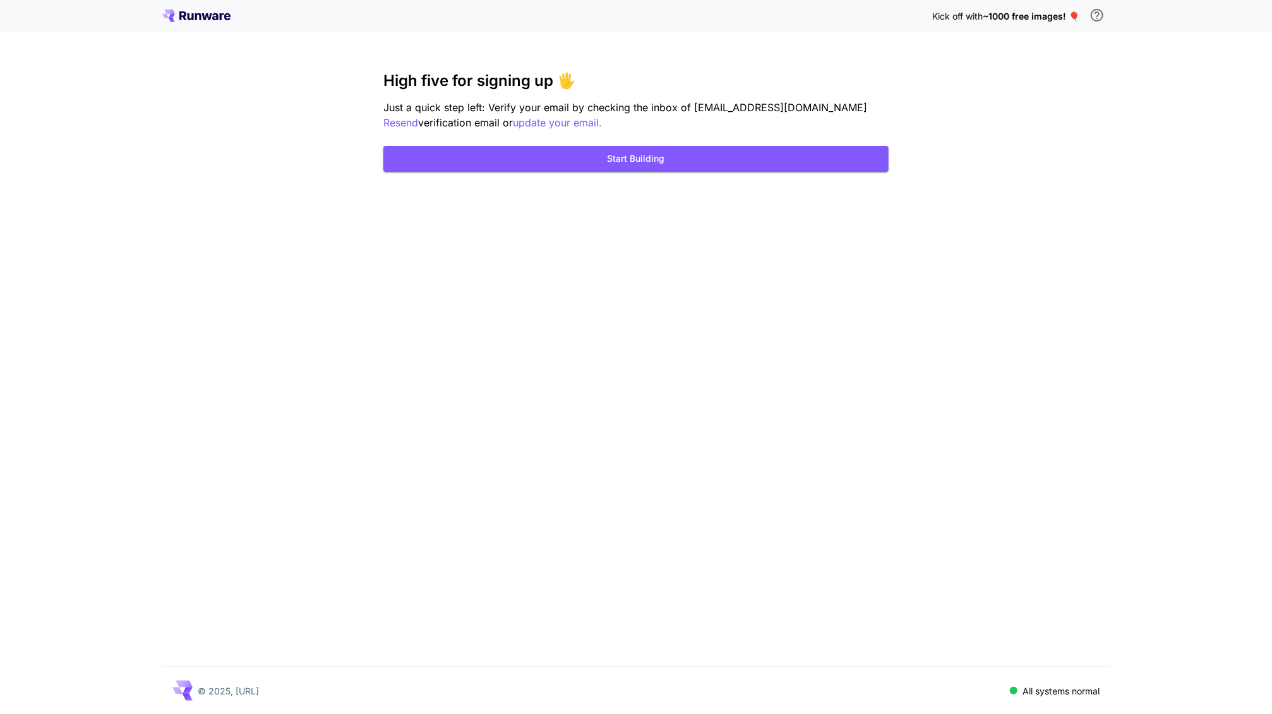
click at [1002, 171] on div "Kick off with ~1000 free images! 🎈 High five for signing up 🖐️ Just a quick ste…" at bounding box center [636, 357] width 1272 height 714
click at [1183, 28] on div "Kick off with ~1000 free images! 🎈" at bounding box center [636, 16] width 1272 height 32
click at [207, 20] on icon at bounding box center [196, 15] width 68 height 13
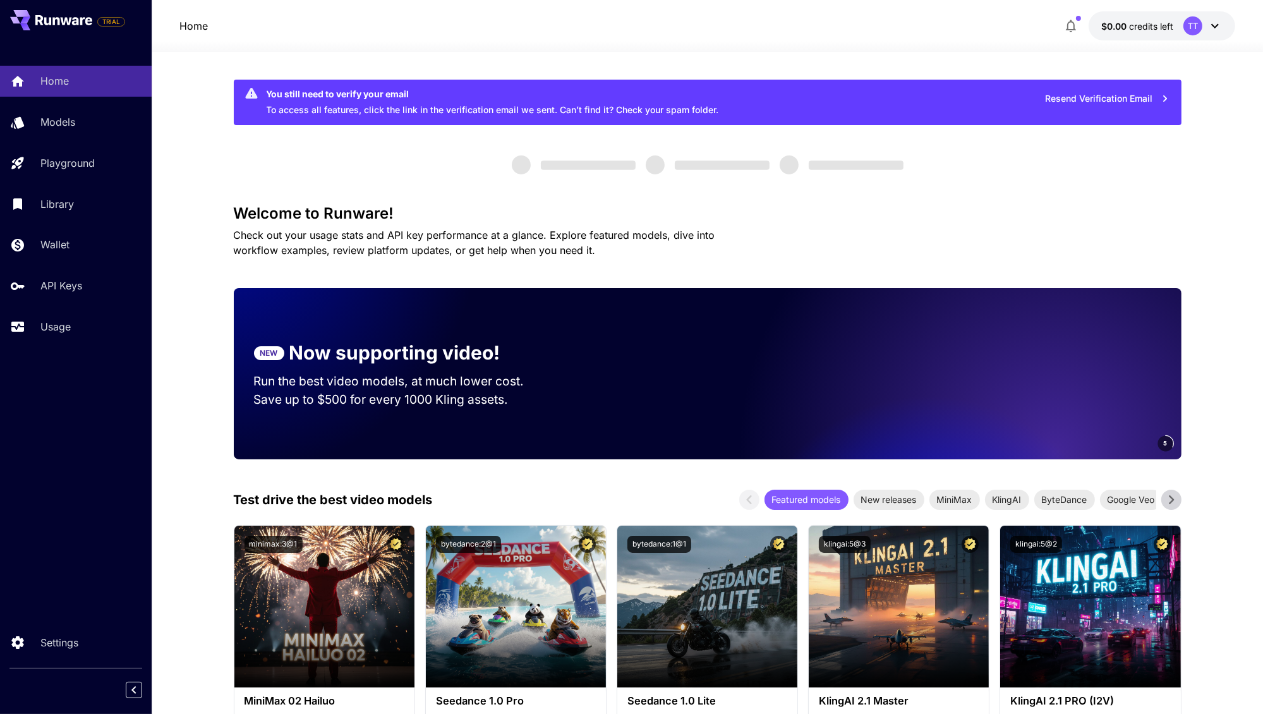
click at [1214, 26] on icon at bounding box center [1214, 25] width 15 height 15
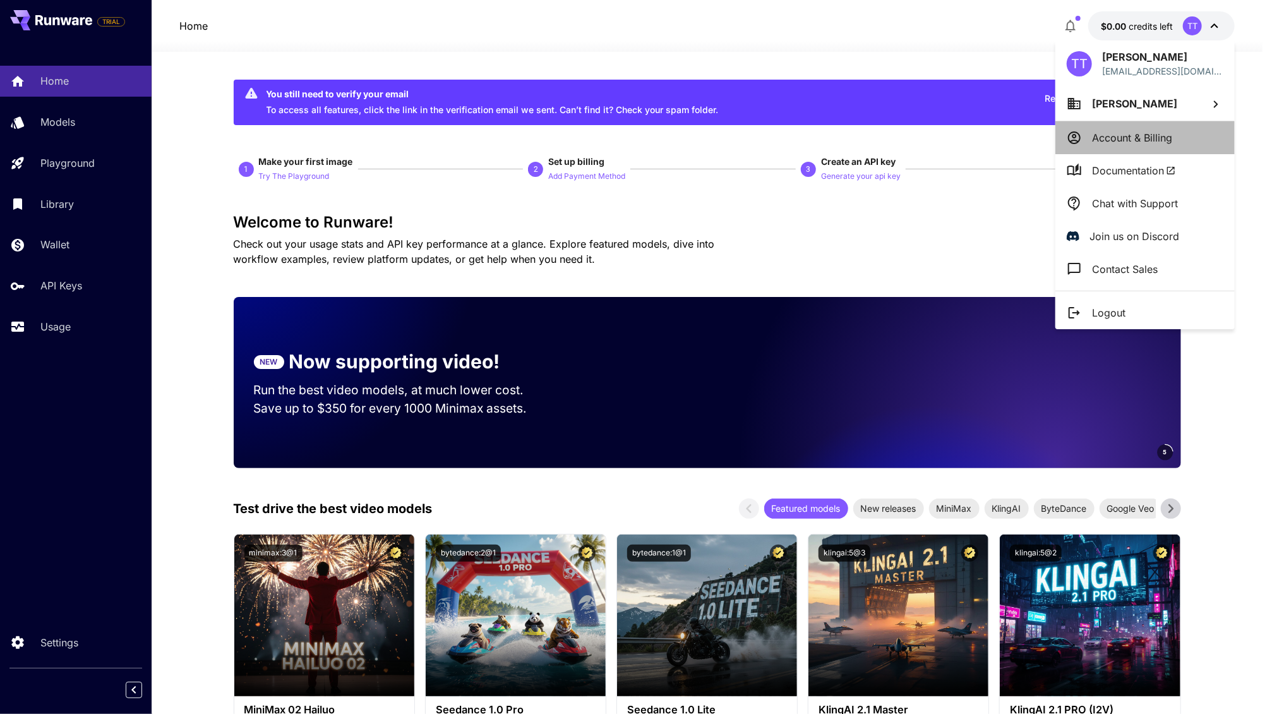
click at [1162, 137] on p "Account & Billing" at bounding box center [1132, 137] width 80 height 15
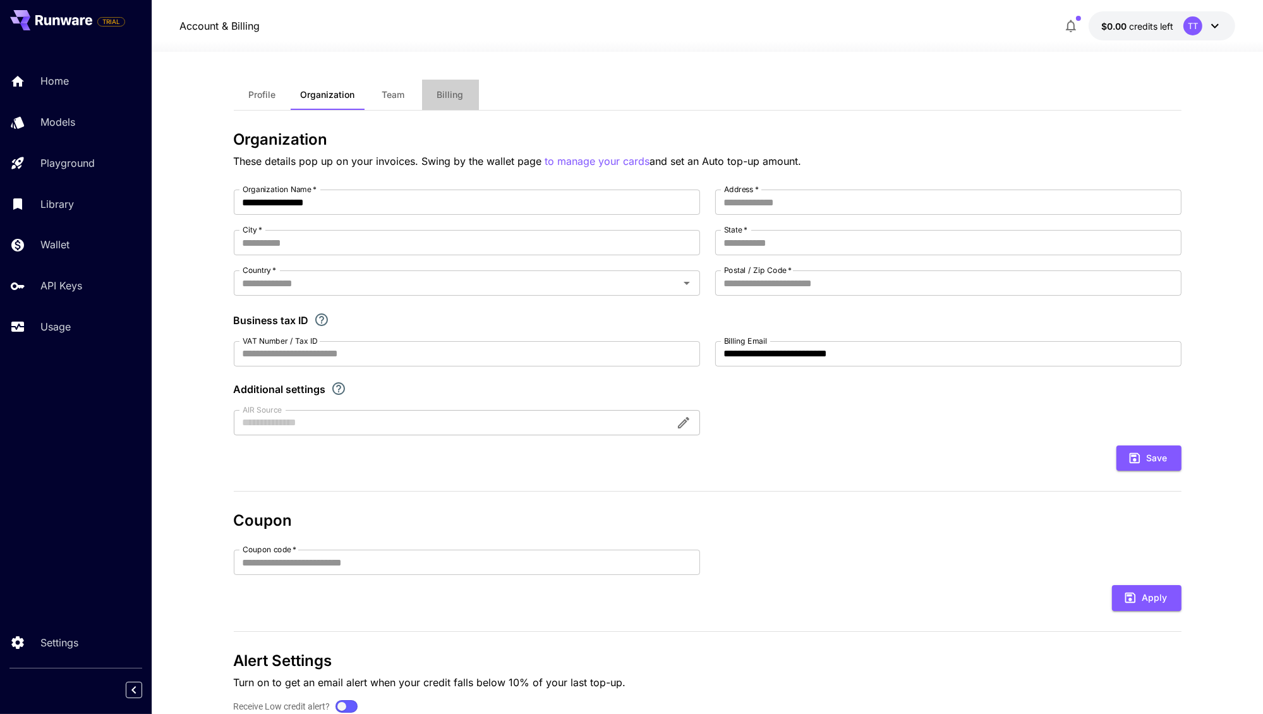
click at [447, 98] on span "Billing" at bounding box center [450, 94] width 27 height 11
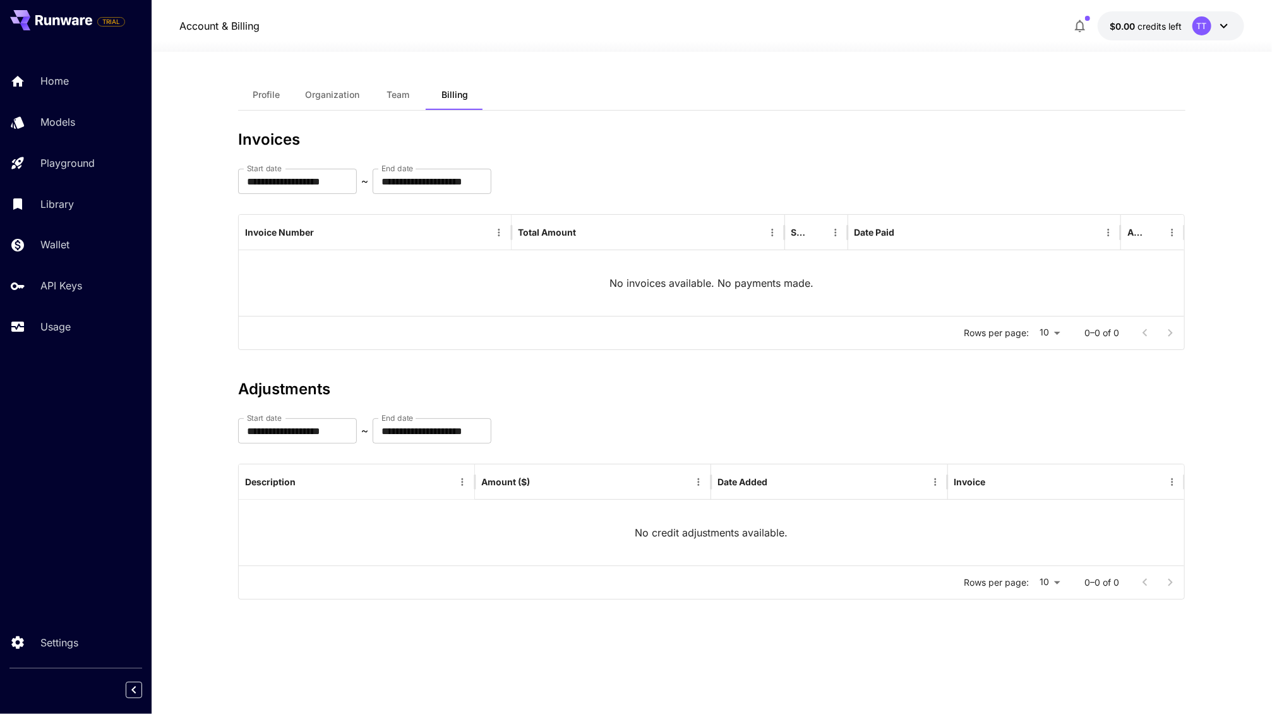
click at [268, 92] on span "Profile" at bounding box center [266, 94] width 27 height 11
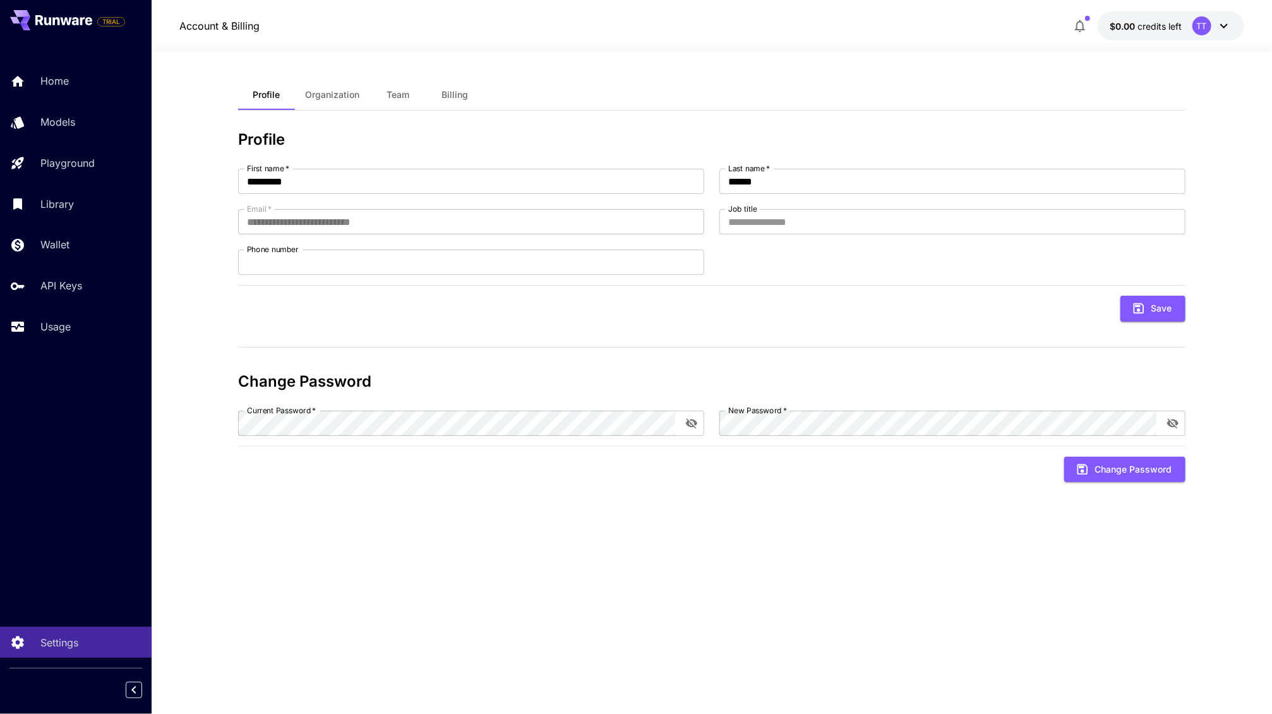
click at [322, 99] on span "Organization" at bounding box center [332, 94] width 54 height 11
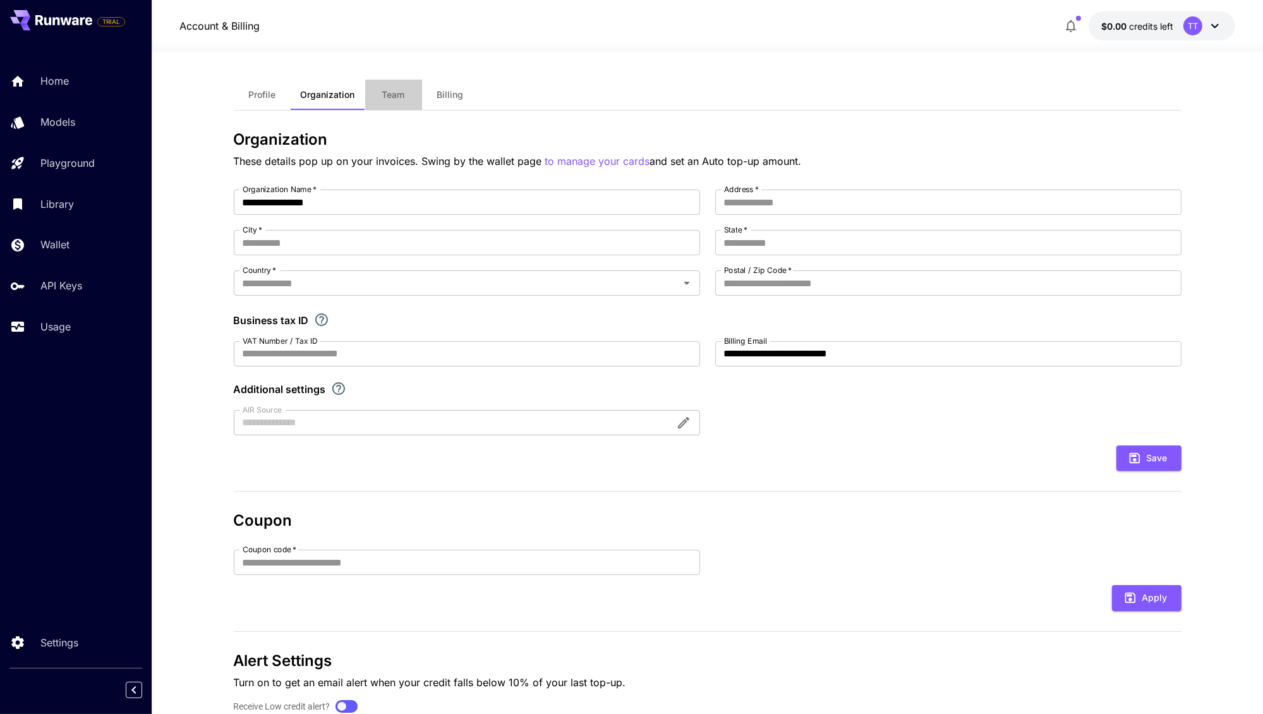
click at [385, 99] on span "Team" at bounding box center [393, 94] width 23 height 11
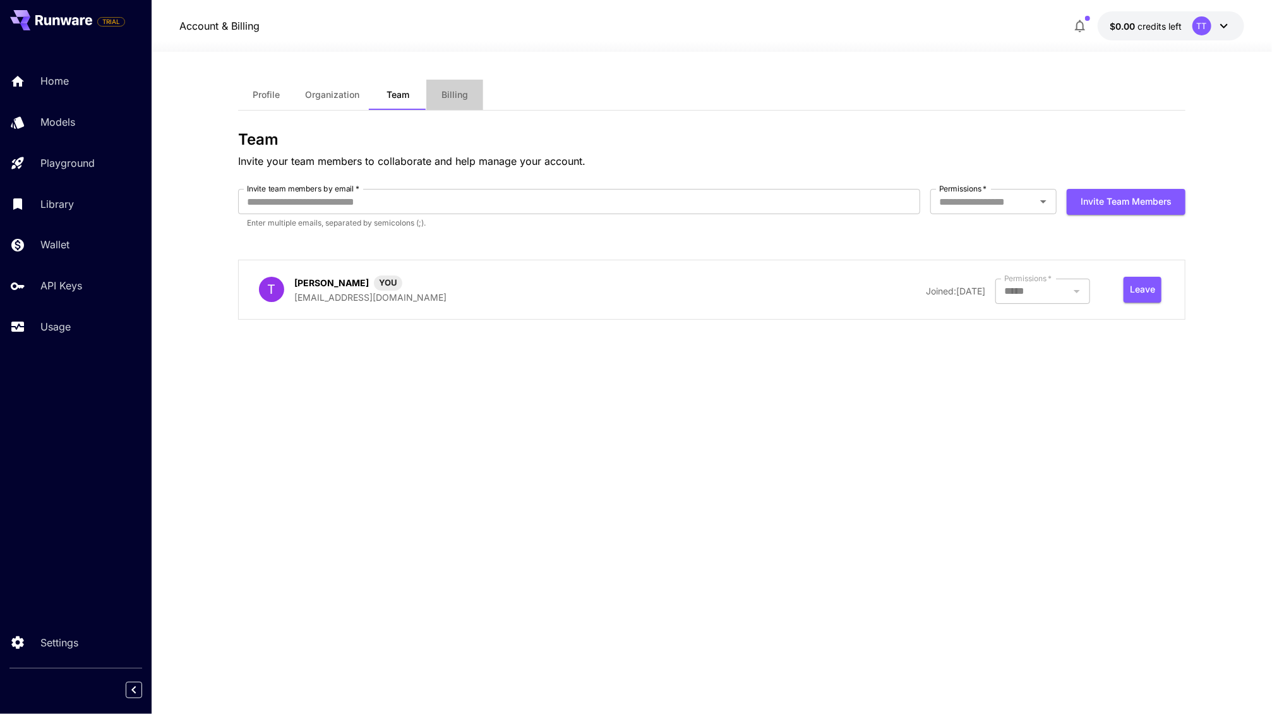
click at [447, 92] on span "Billing" at bounding box center [455, 94] width 27 height 11
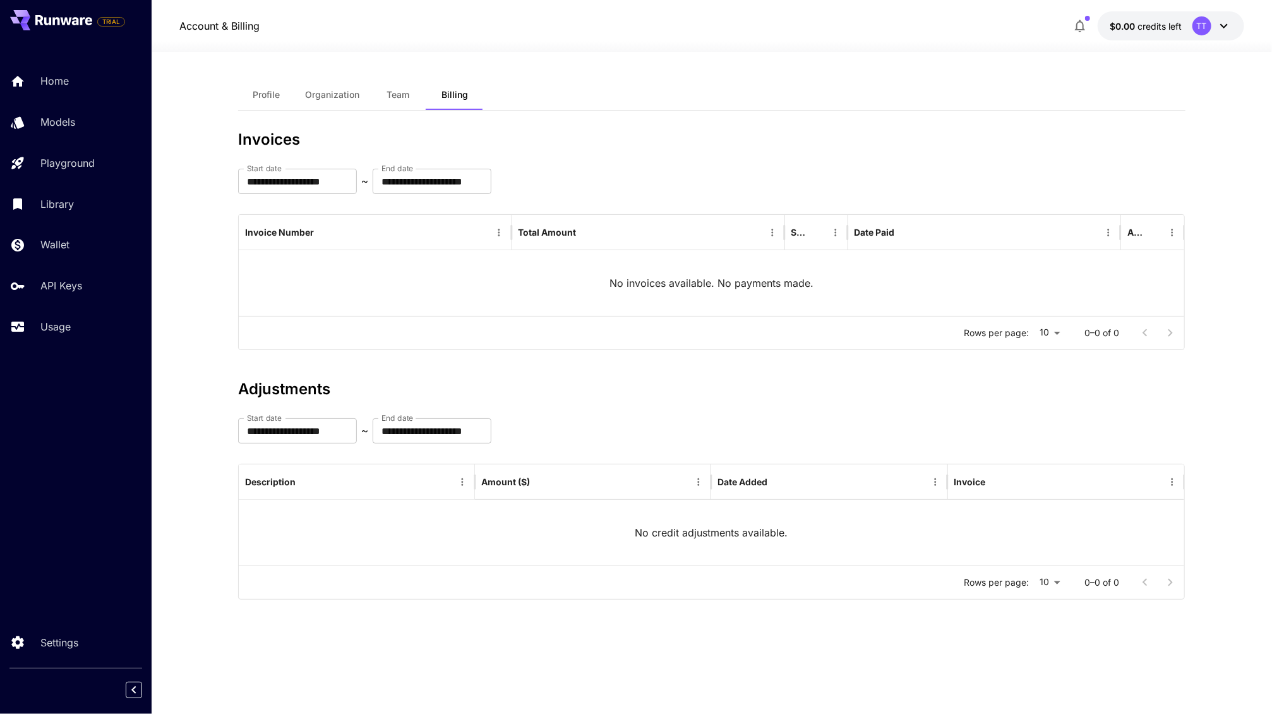
drag, startPoint x: 382, startPoint y: 93, endPoint x: 388, endPoint y: 92, distance: 6.3
click at [382, 92] on button "Team" at bounding box center [398, 95] width 57 height 30
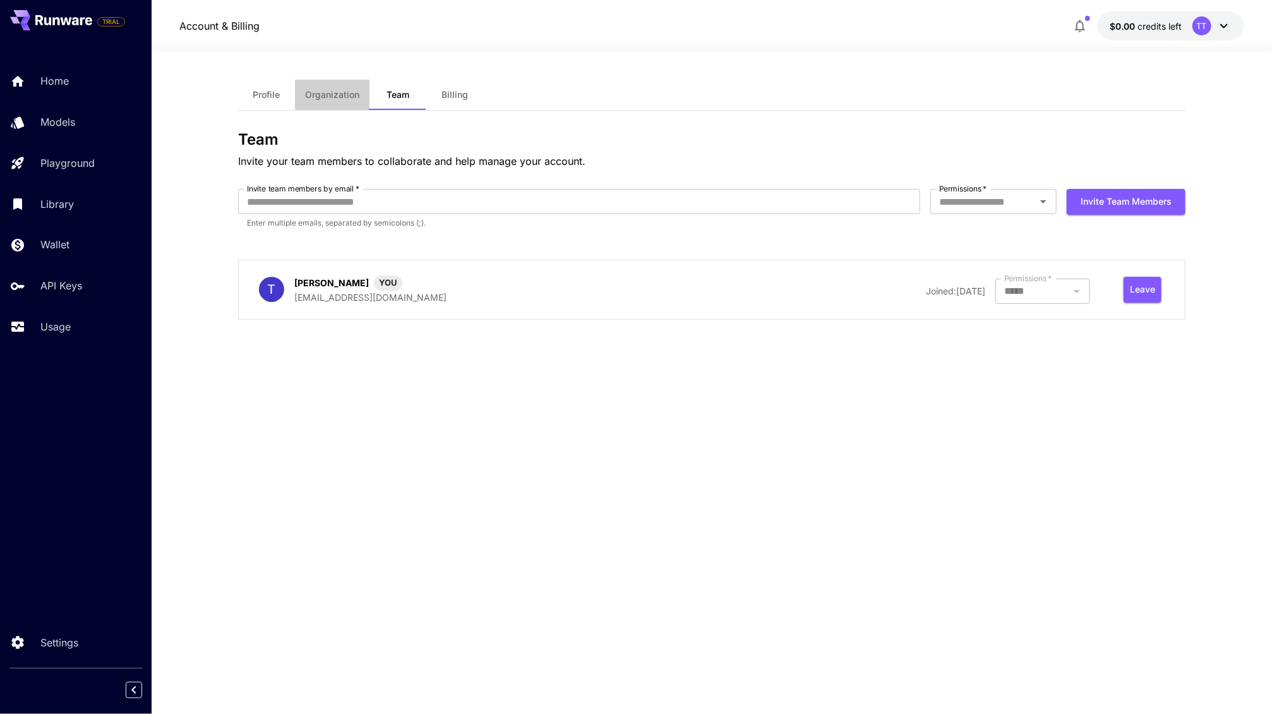
click at [334, 94] on span "Organization" at bounding box center [332, 94] width 54 height 11
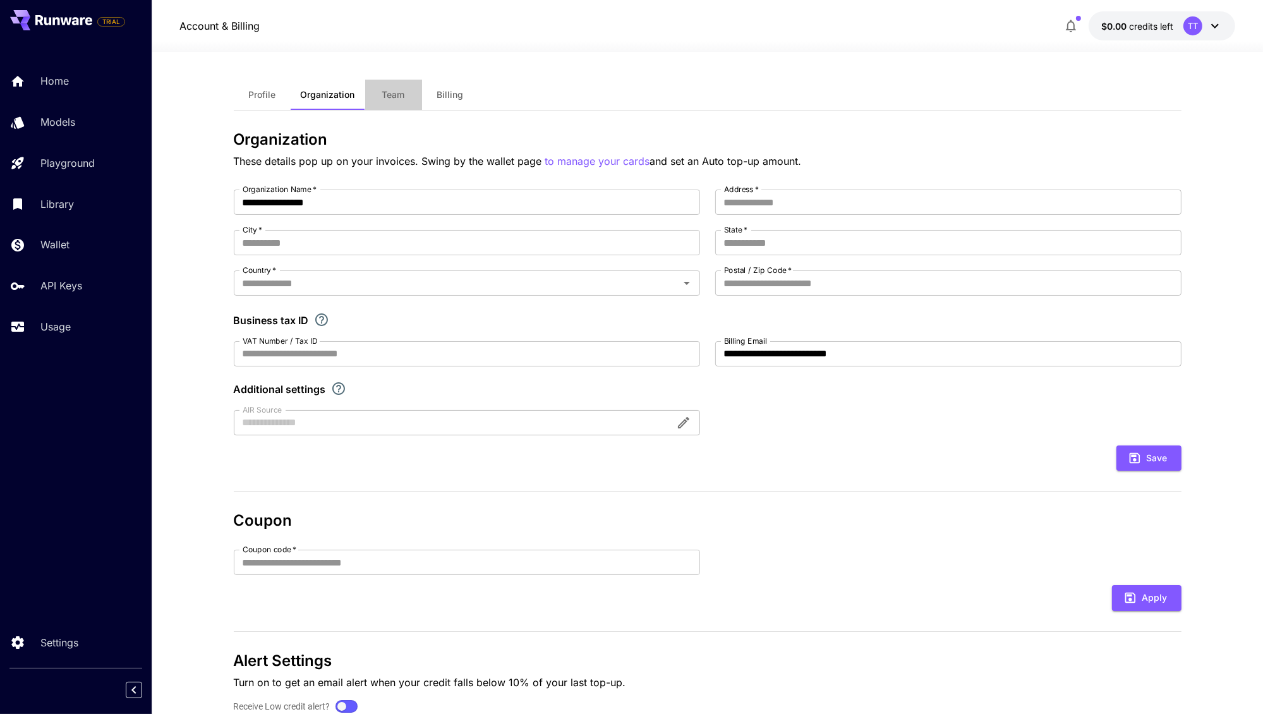
click at [401, 96] on span "Team" at bounding box center [393, 94] width 23 height 11
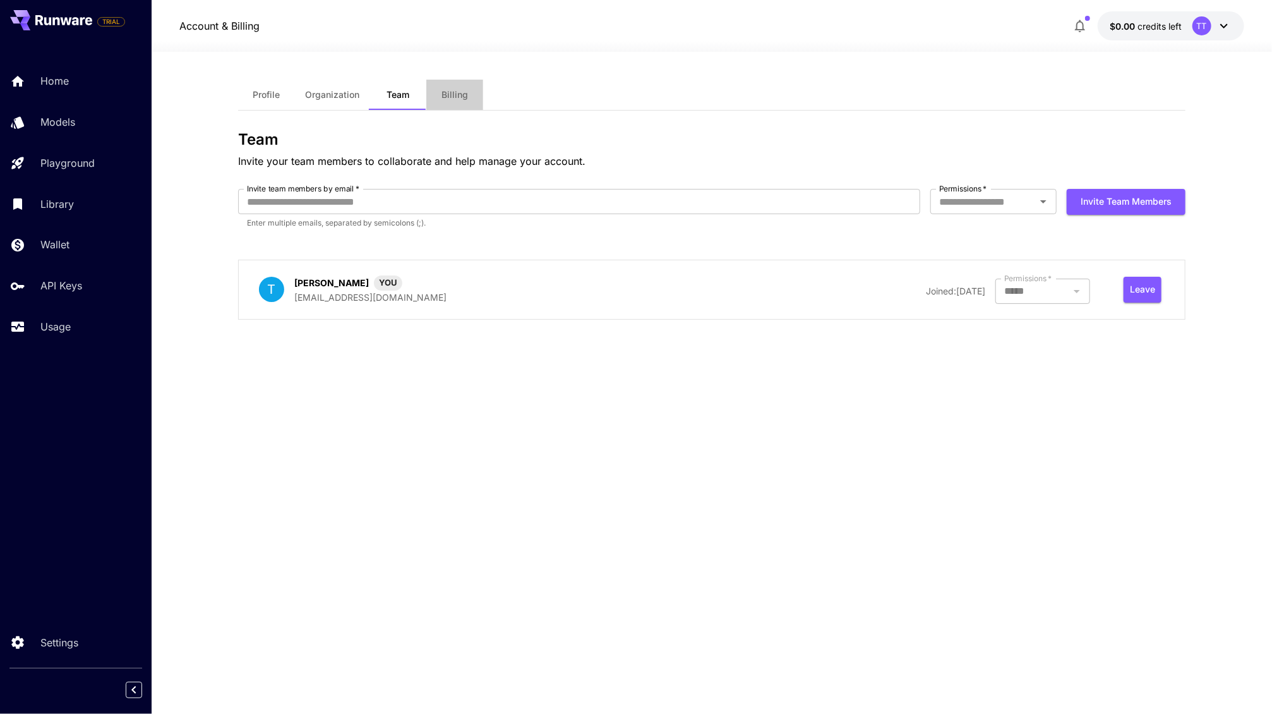
click at [461, 95] on span "Billing" at bounding box center [455, 94] width 27 height 11
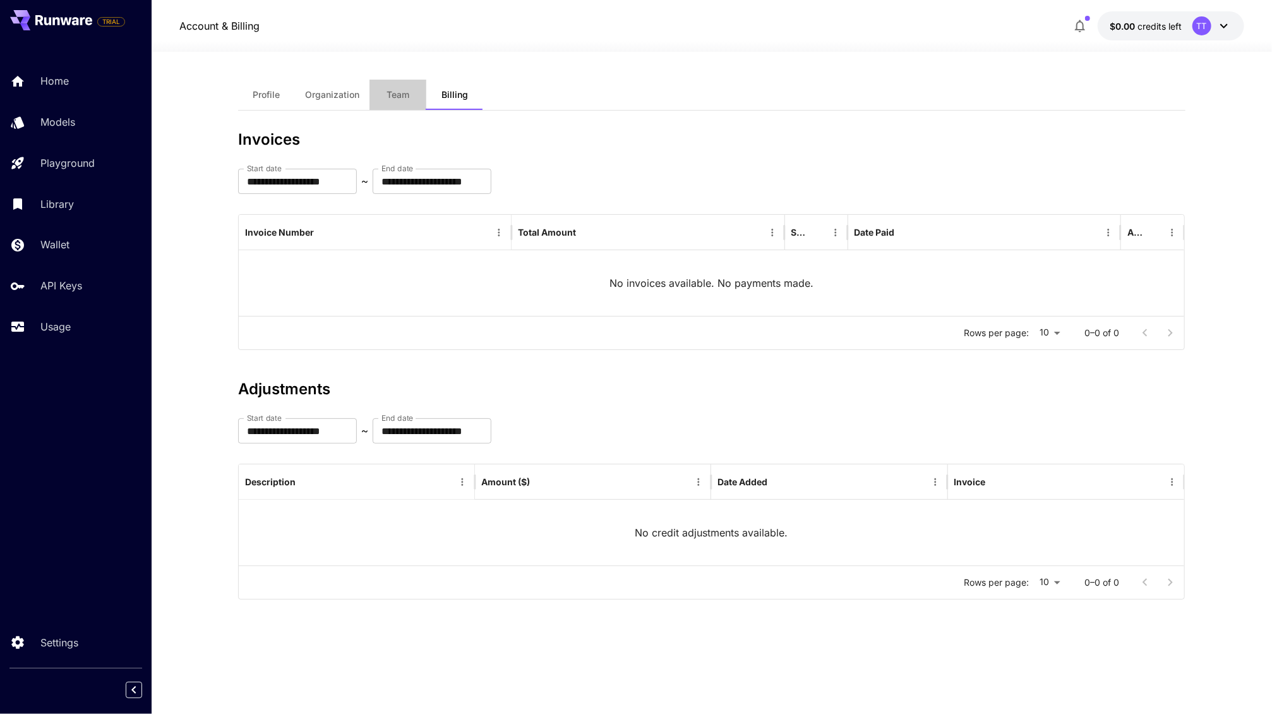
click at [405, 95] on span "Team" at bounding box center [398, 94] width 23 height 11
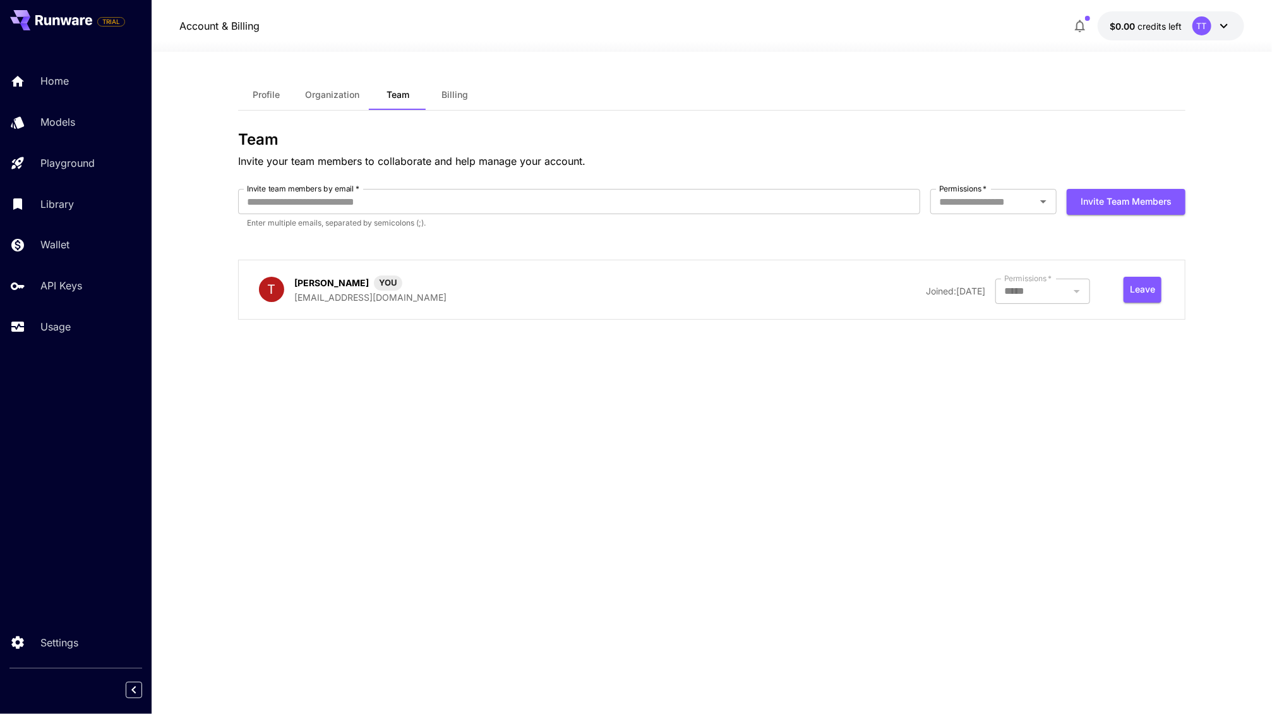
click at [1066, 291] on div at bounding box center [1043, 291] width 95 height 25
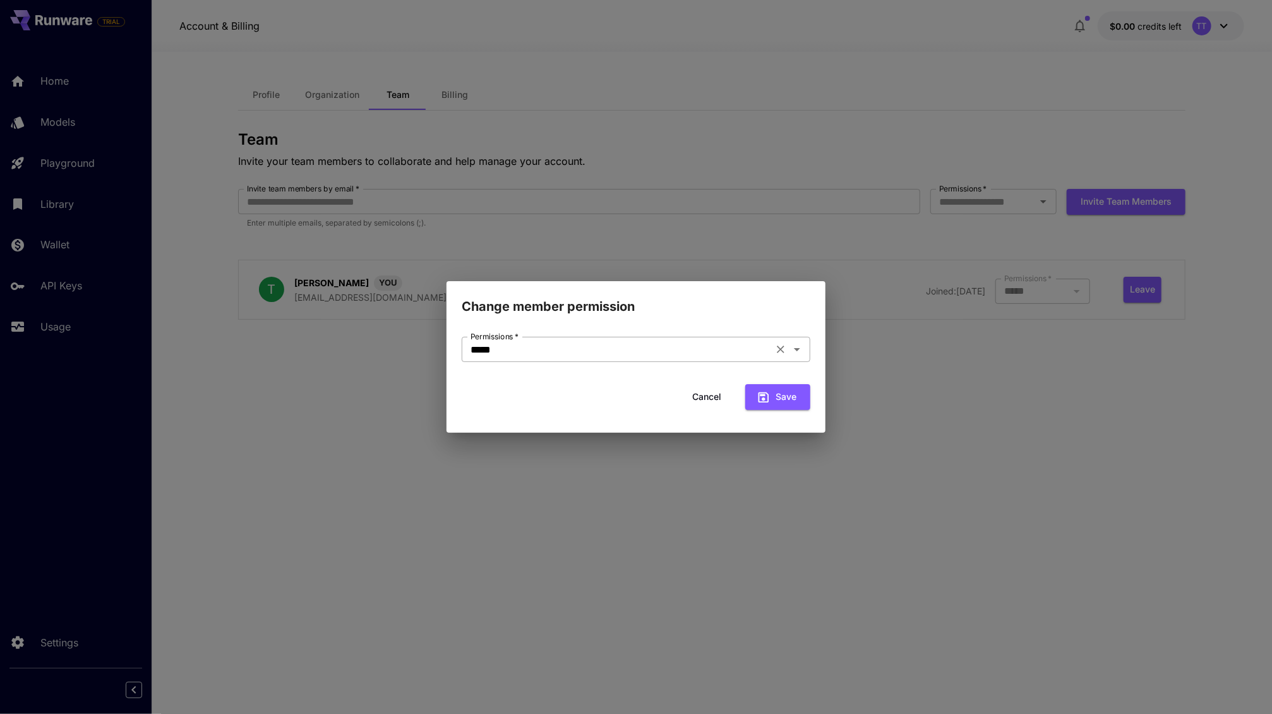
drag, startPoint x: 778, startPoint y: 354, endPoint x: 728, endPoint y: 355, distance: 49.9
click at [728, 355] on div "***** Permissions   *" at bounding box center [636, 349] width 349 height 25
click at [970, 395] on div "Change member permission Permissions   * ***** Permissions   * Cancel Save" at bounding box center [636, 357] width 1272 height 714
click at [964, 399] on div "Change member permission Permissions   * ***** Permissions   * Cancel Save" at bounding box center [636, 357] width 1272 height 714
click at [708, 395] on button "Cancel" at bounding box center [706, 397] width 57 height 26
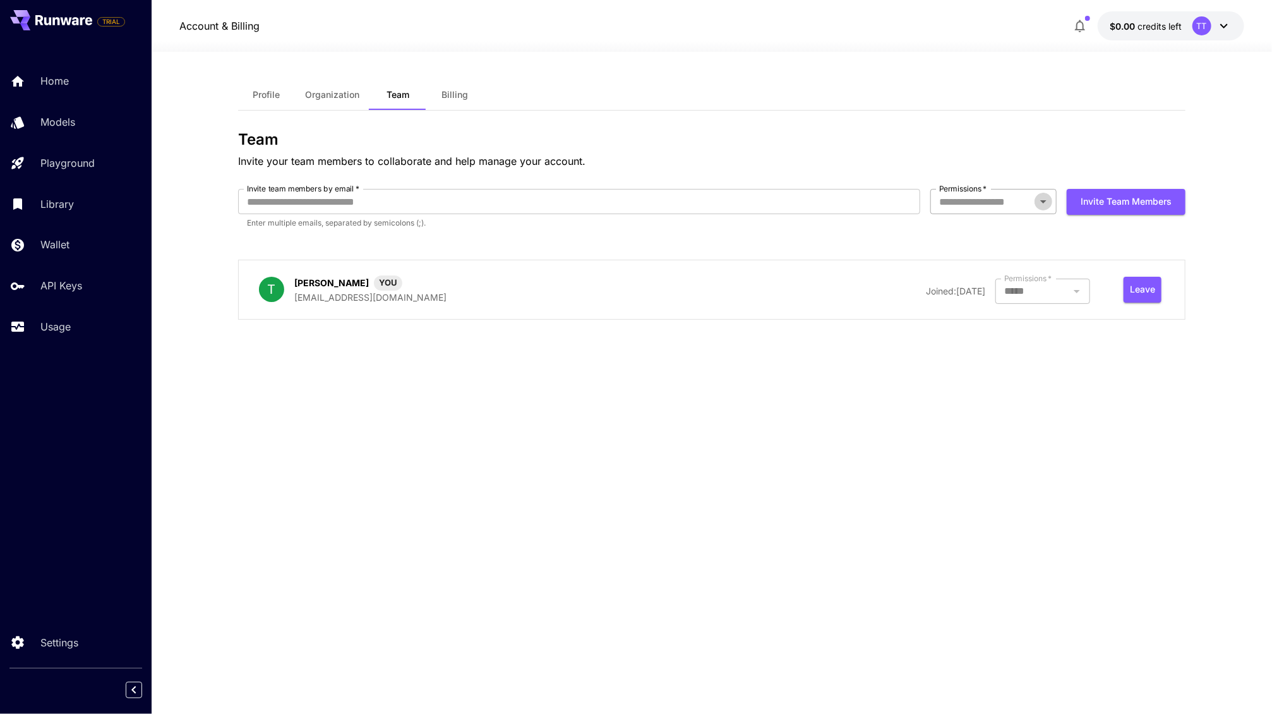
click at [1044, 206] on icon "Open" at bounding box center [1043, 201] width 15 height 15
click at [1044, 207] on icon "Close" at bounding box center [1043, 201] width 15 height 15
click at [267, 93] on span "Profile" at bounding box center [266, 94] width 27 height 11
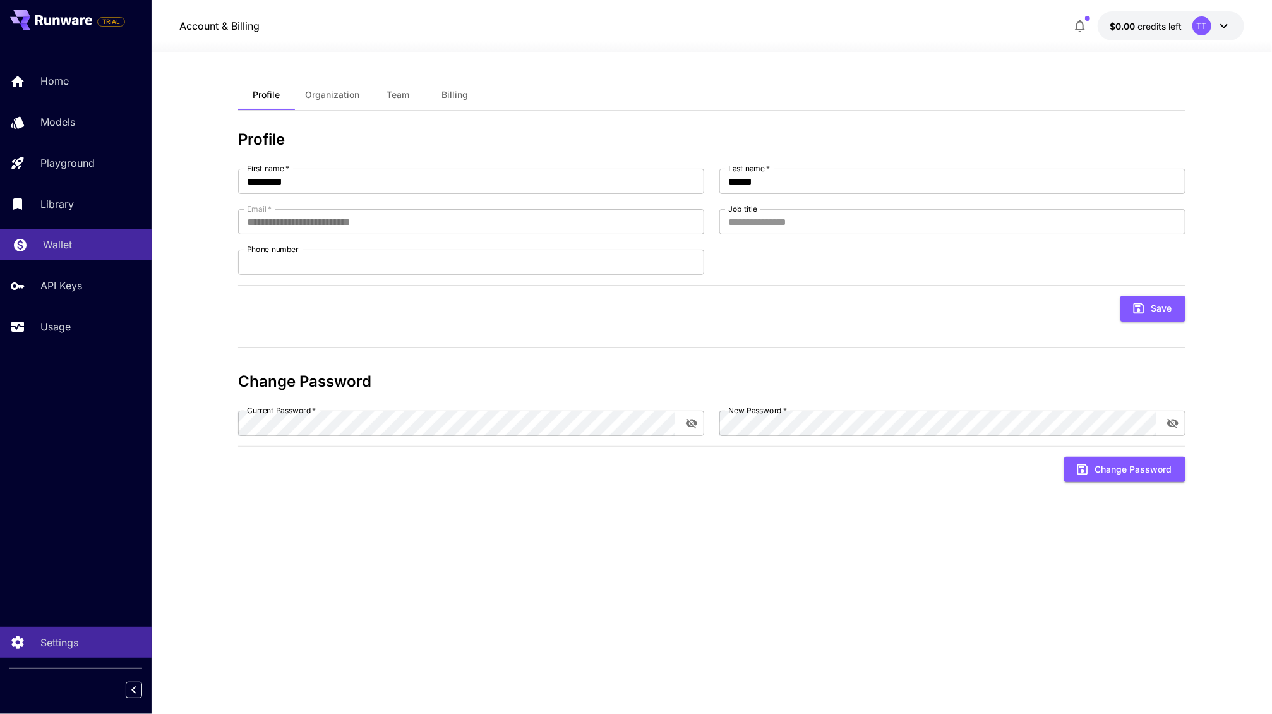
click at [70, 248] on p "Wallet" at bounding box center [57, 244] width 29 height 15
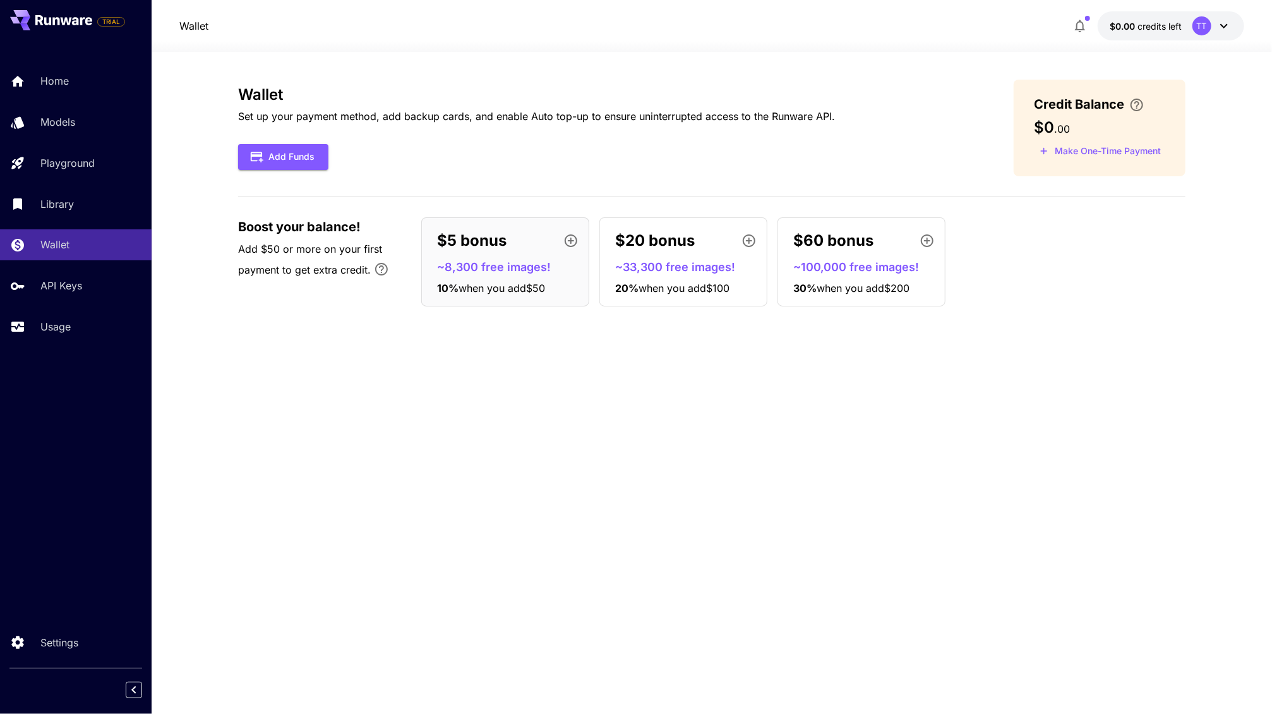
click at [1220, 30] on icon at bounding box center [1224, 25] width 15 height 15
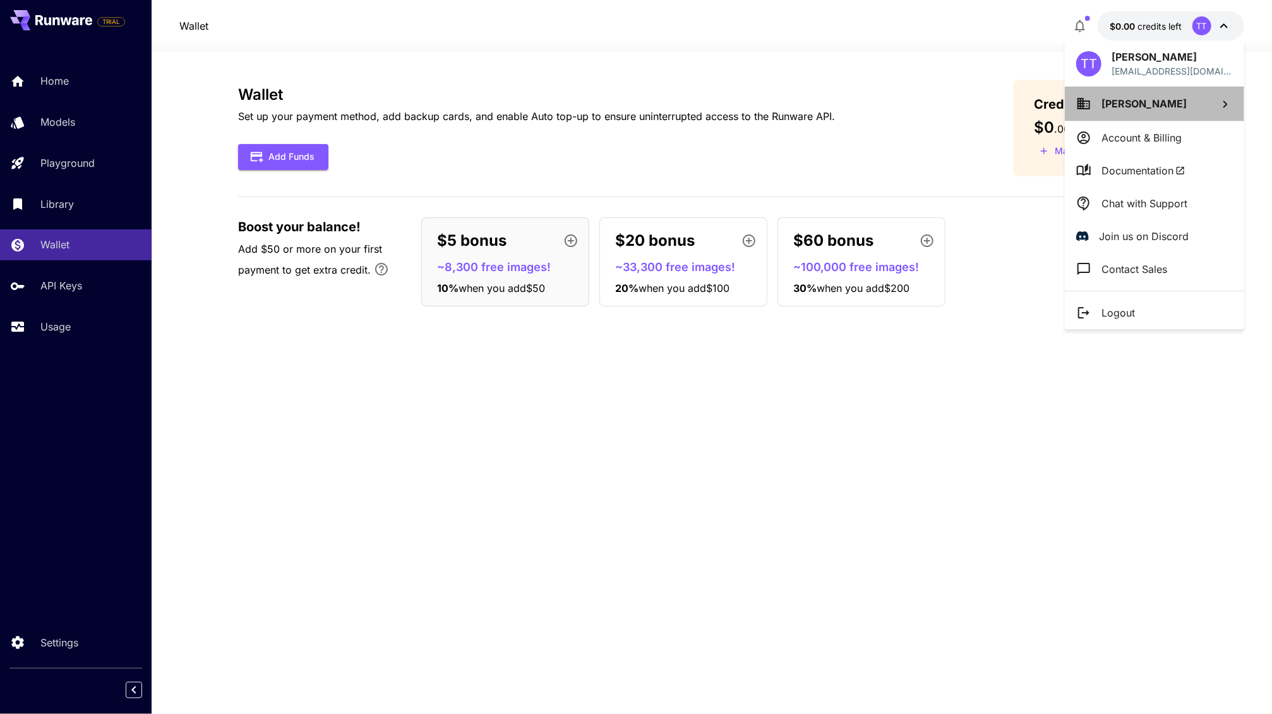
click at [1217, 99] on li "Toshiyuki Takagi" at bounding box center [1154, 104] width 179 height 34
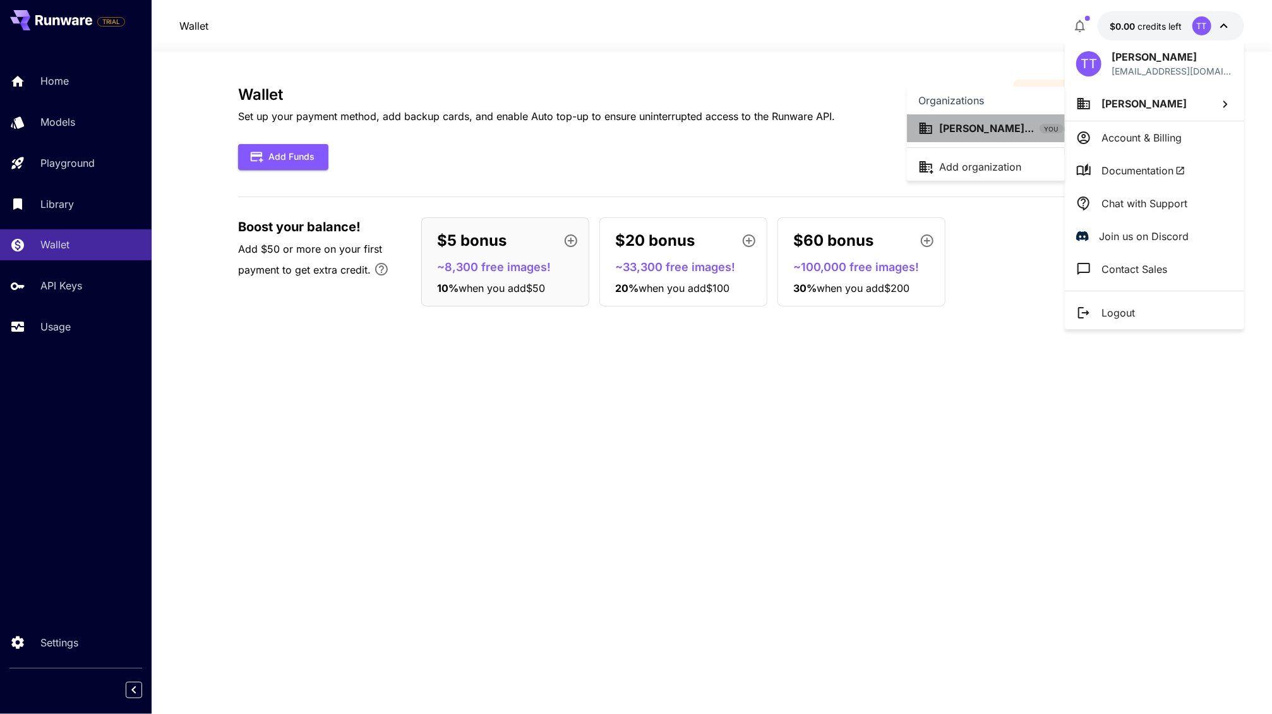
click at [1068, 130] on icon at bounding box center [1075, 128] width 15 height 15
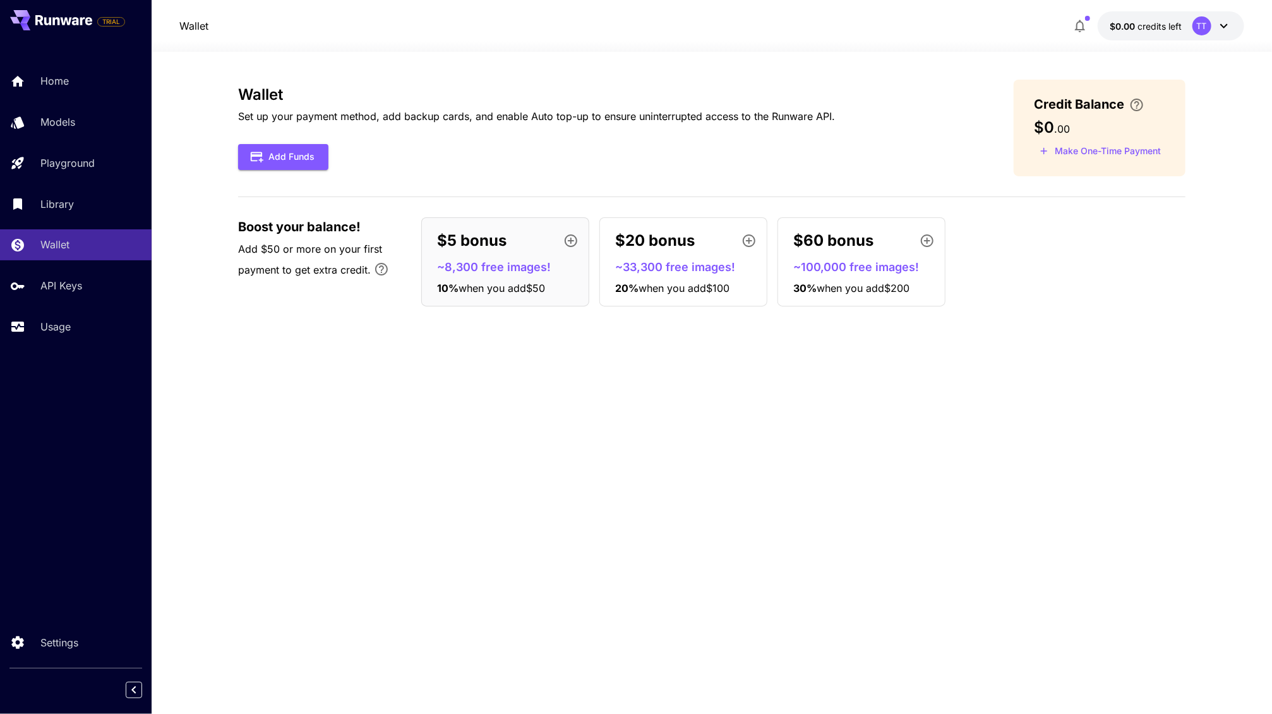
click at [1214, 28] on div "TT" at bounding box center [1212, 25] width 39 height 19
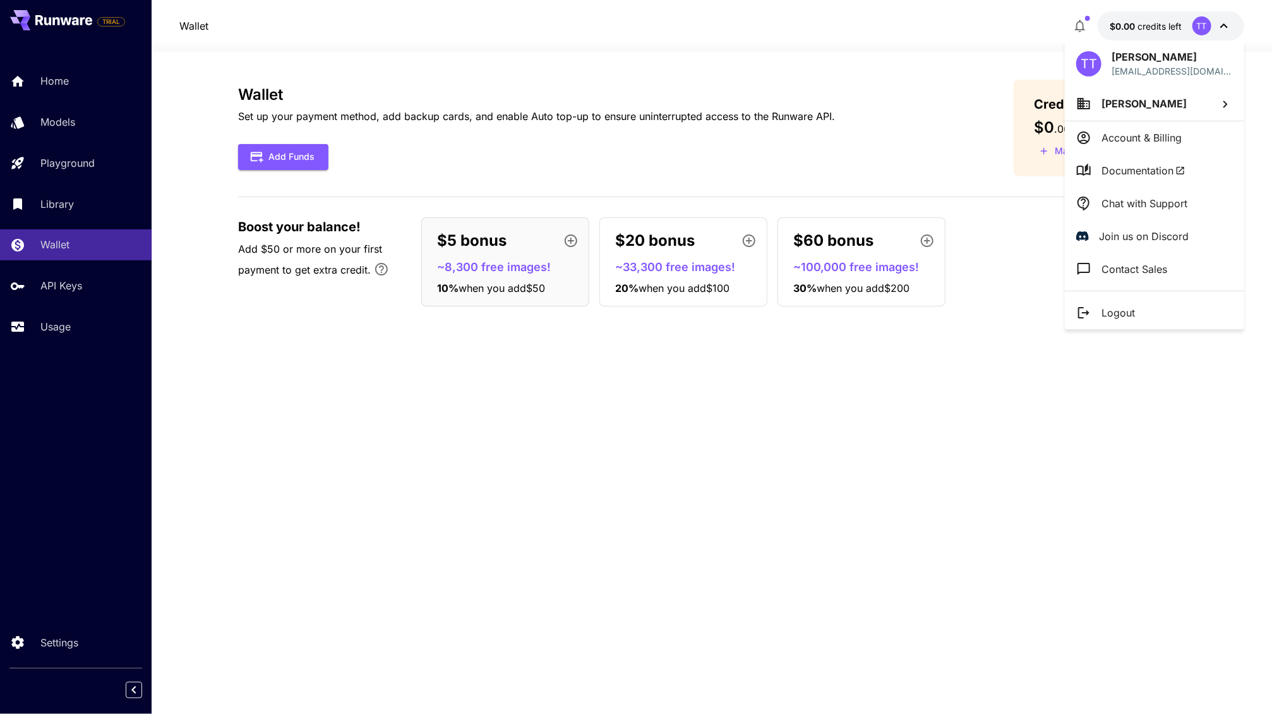
click at [63, 639] on div at bounding box center [636, 357] width 1272 height 714
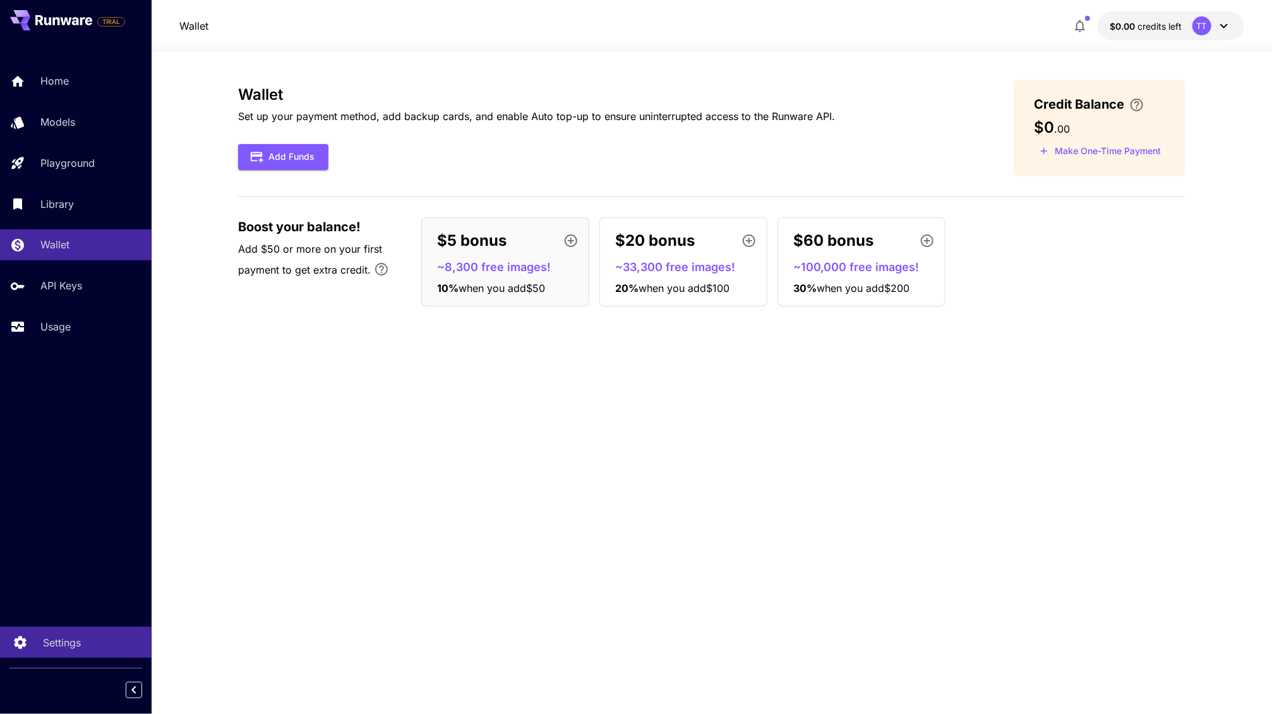
click at [64, 644] on p "Settings" at bounding box center [62, 642] width 38 height 15
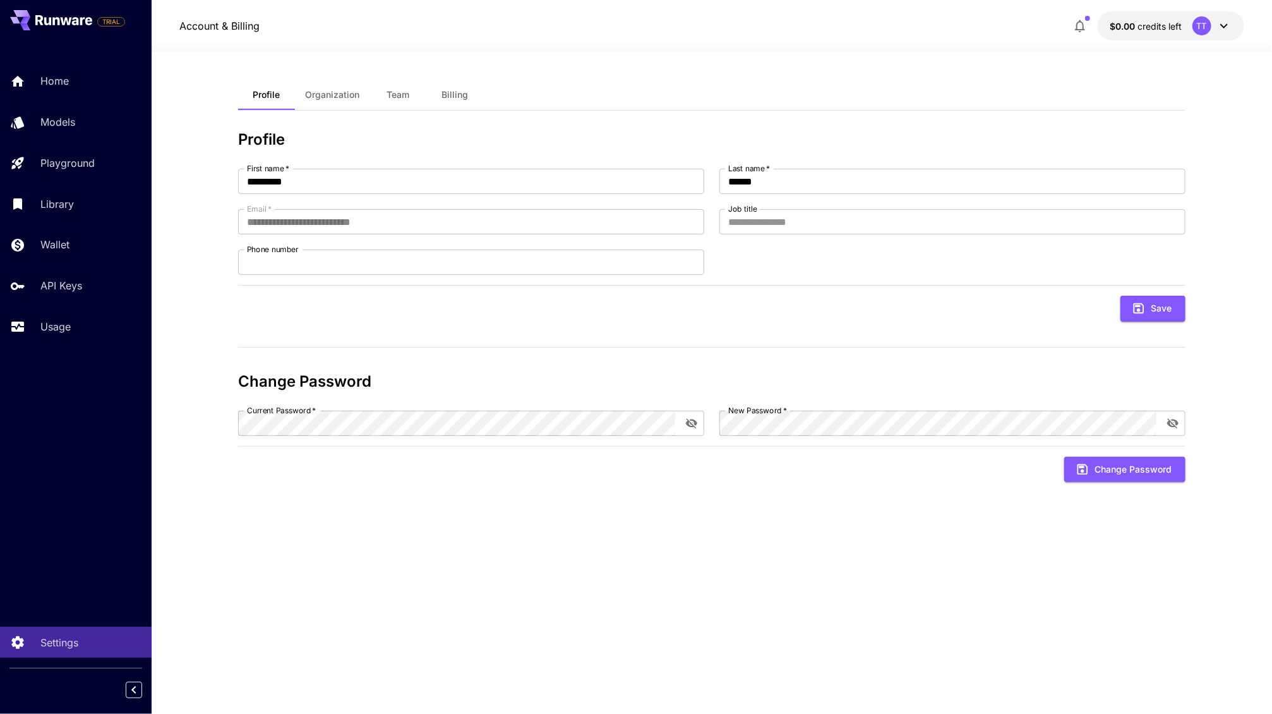
click at [1217, 16] on div "TT" at bounding box center [1212, 25] width 39 height 19
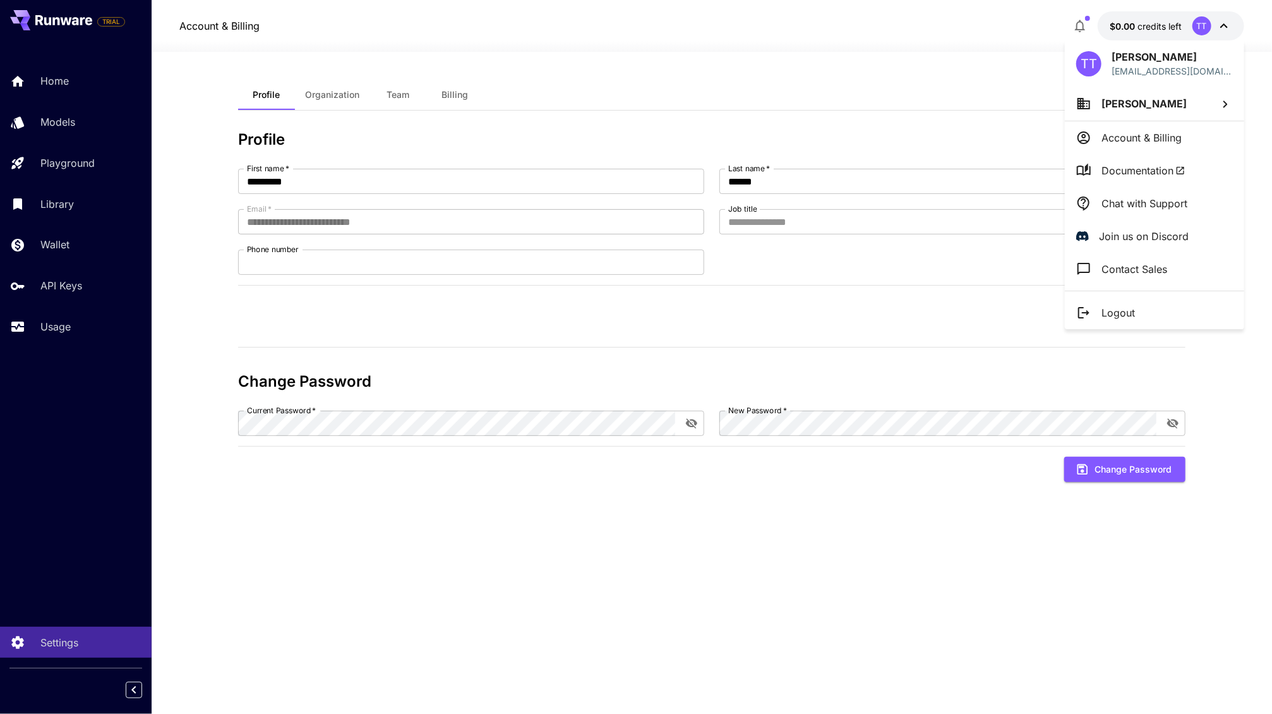
click at [1178, 133] on p "Account & Billing" at bounding box center [1142, 137] width 80 height 15
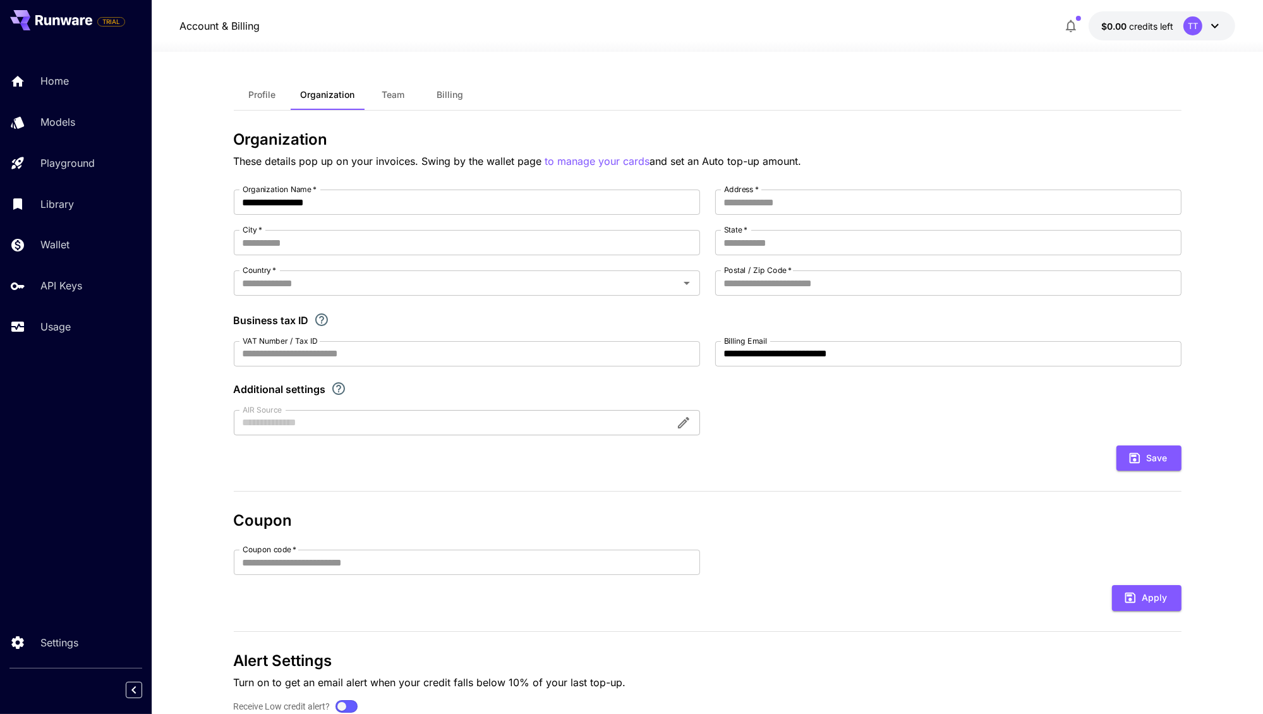
click at [266, 99] on span "Profile" at bounding box center [261, 94] width 27 height 11
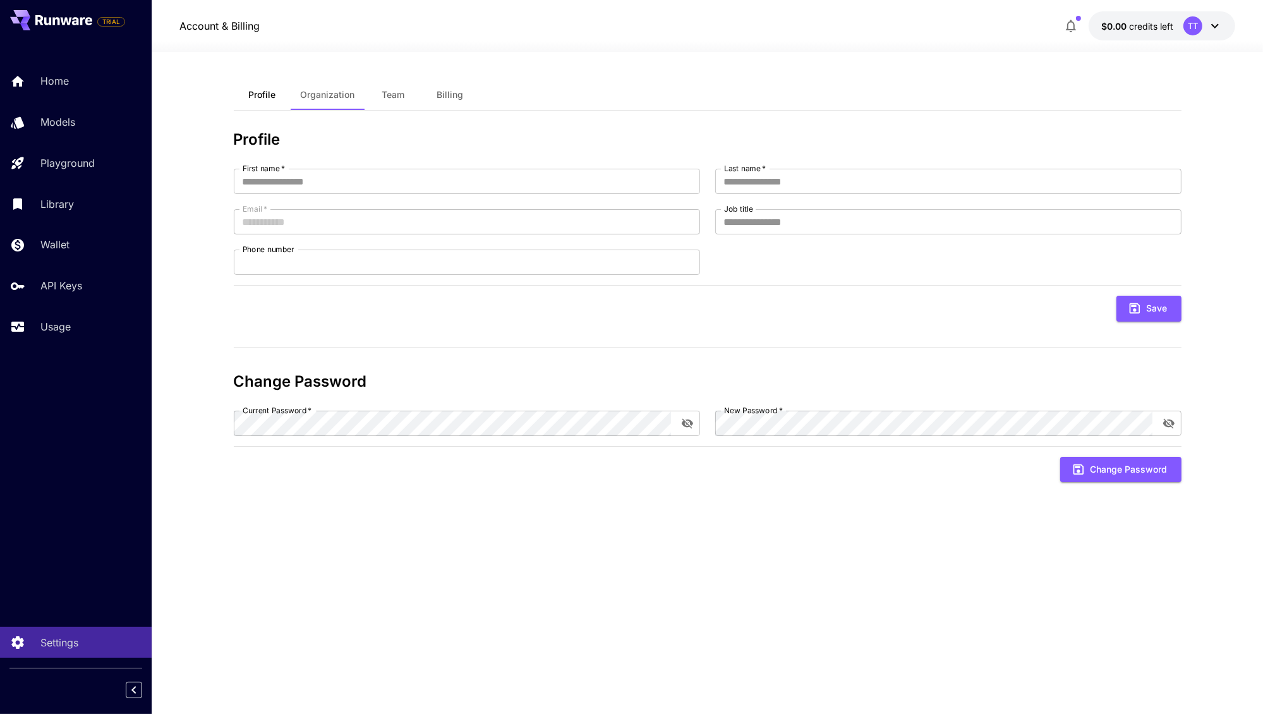
type input "*********"
type input "******"
type input "**********"
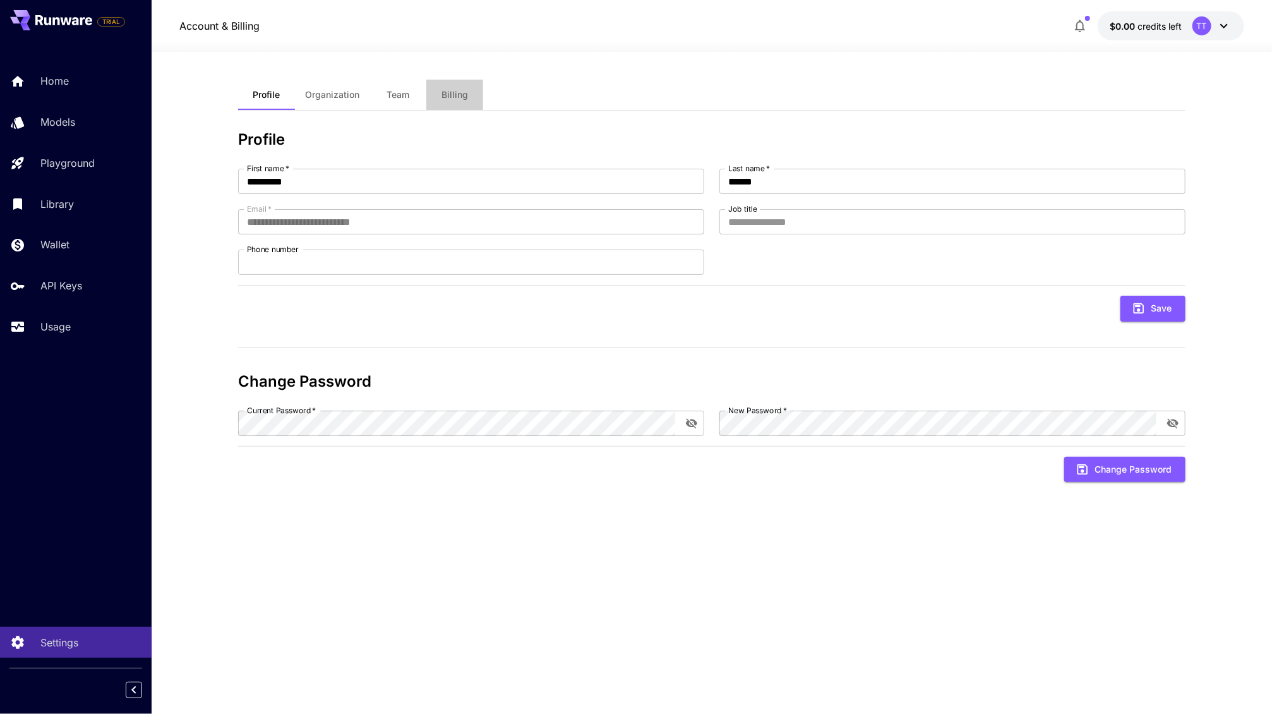
click at [462, 97] on span "Billing" at bounding box center [455, 94] width 27 height 11
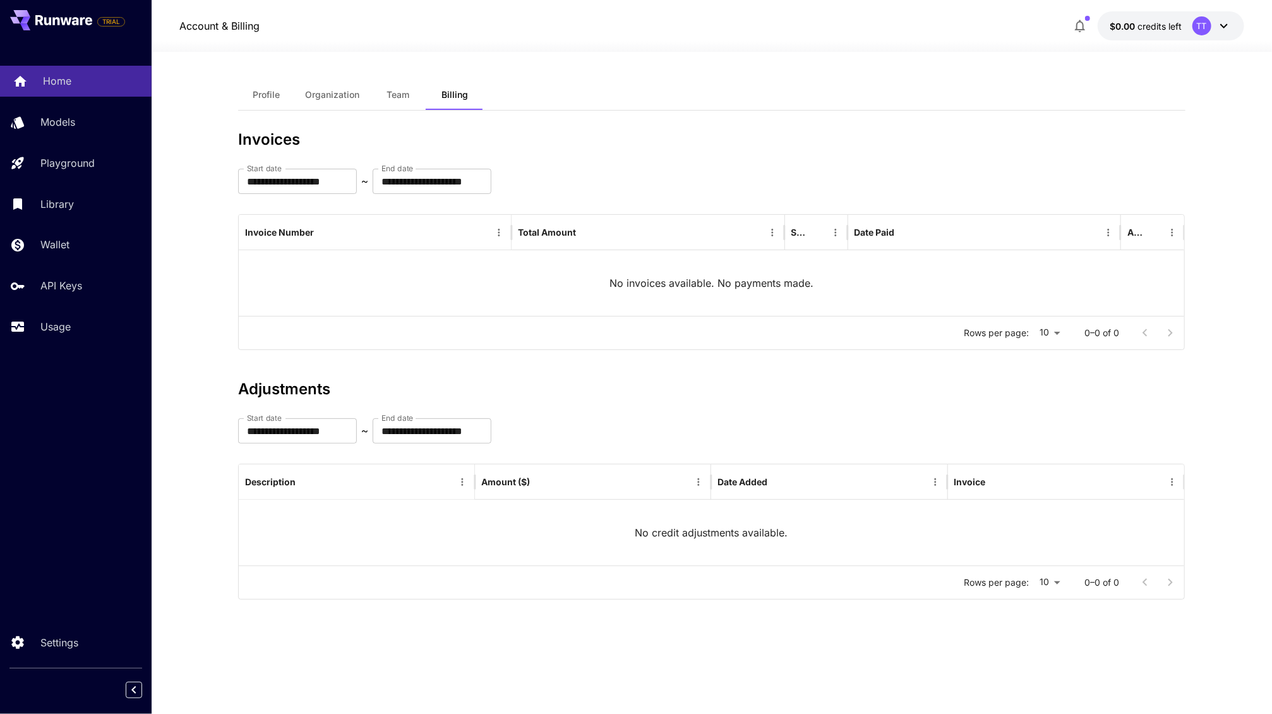
click at [78, 86] on div "Home" at bounding box center [92, 80] width 99 height 15
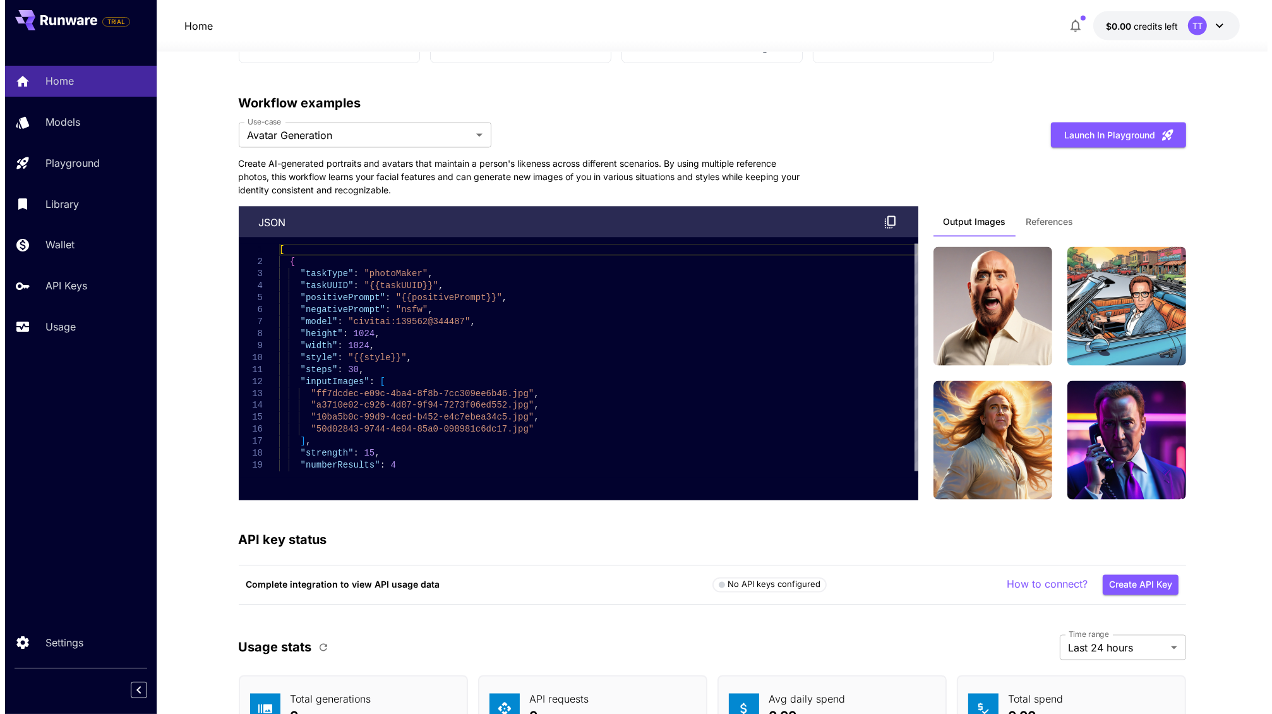
scroll to position [2947, 0]
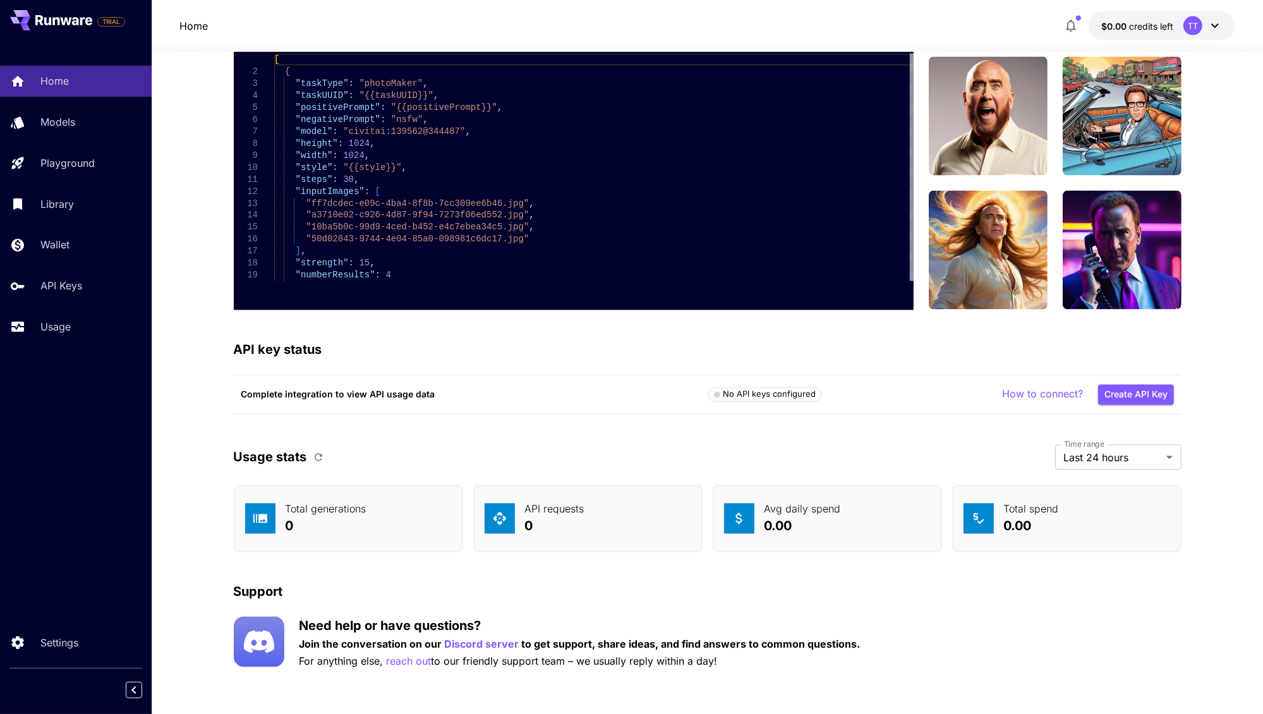
click at [1205, 19] on div "TT" at bounding box center [1202, 25] width 39 height 19
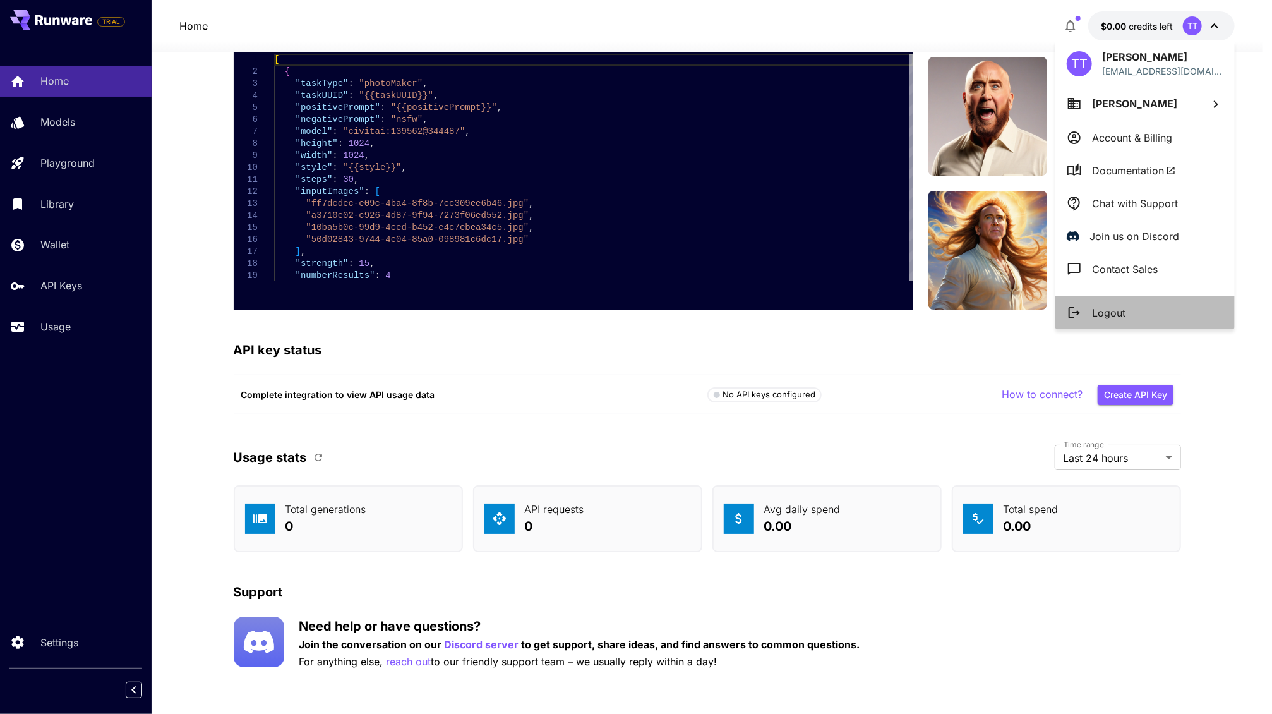
click at [1125, 308] on p "Logout" at bounding box center [1108, 312] width 33 height 15
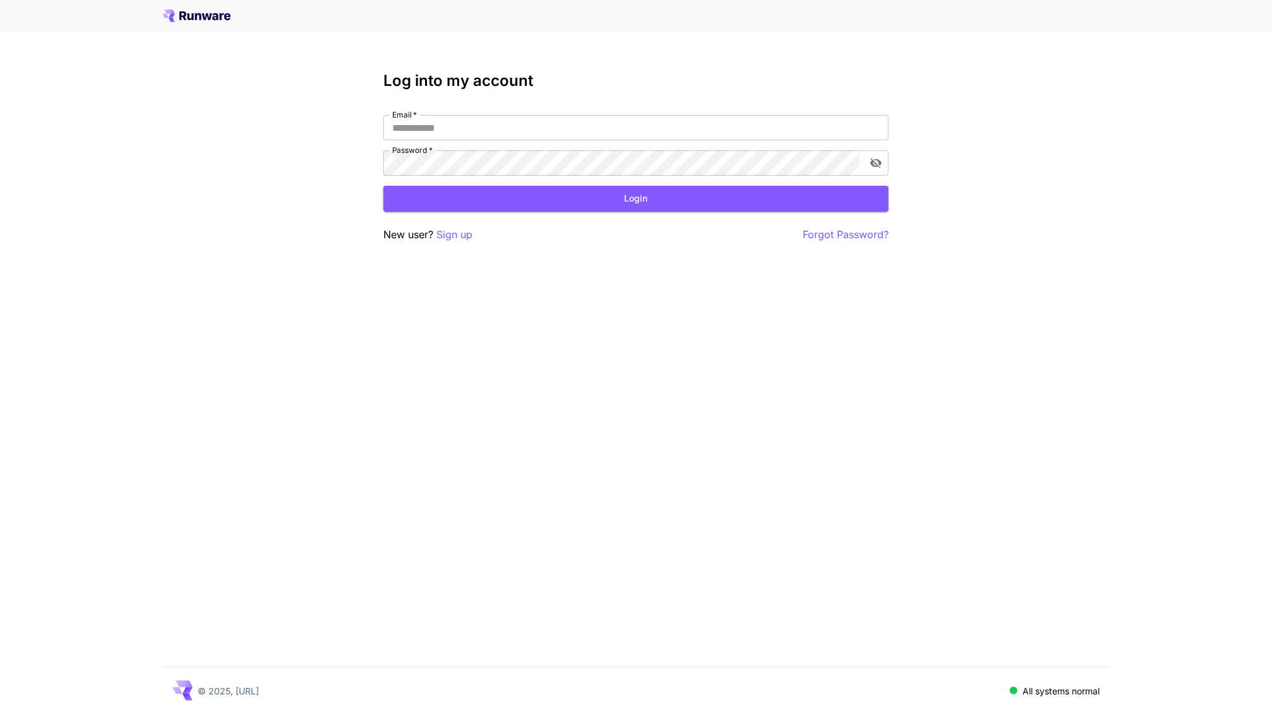
type input "**********"
click at [682, 375] on div "**********" at bounding box center [636, 357] width 1272 height 714
